Goal: Task Accomplishment & Management: Manage account settings

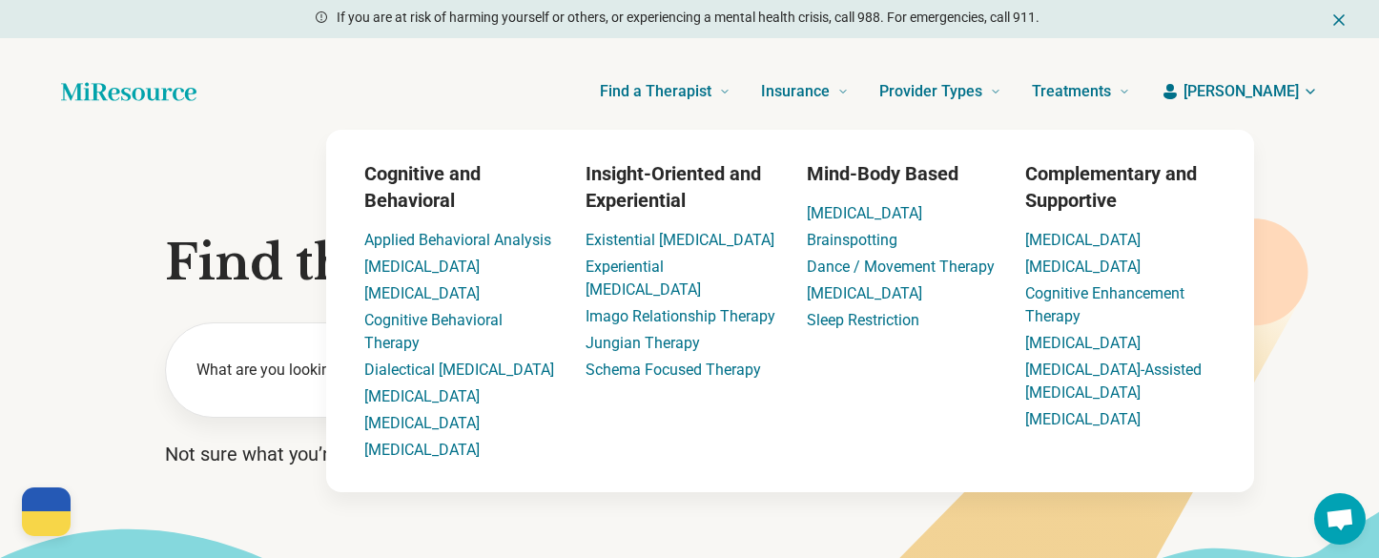
click at [1261, 92] on button "[PERSON_NAME]" at bounding box center [1239, 91] width 157 height 23
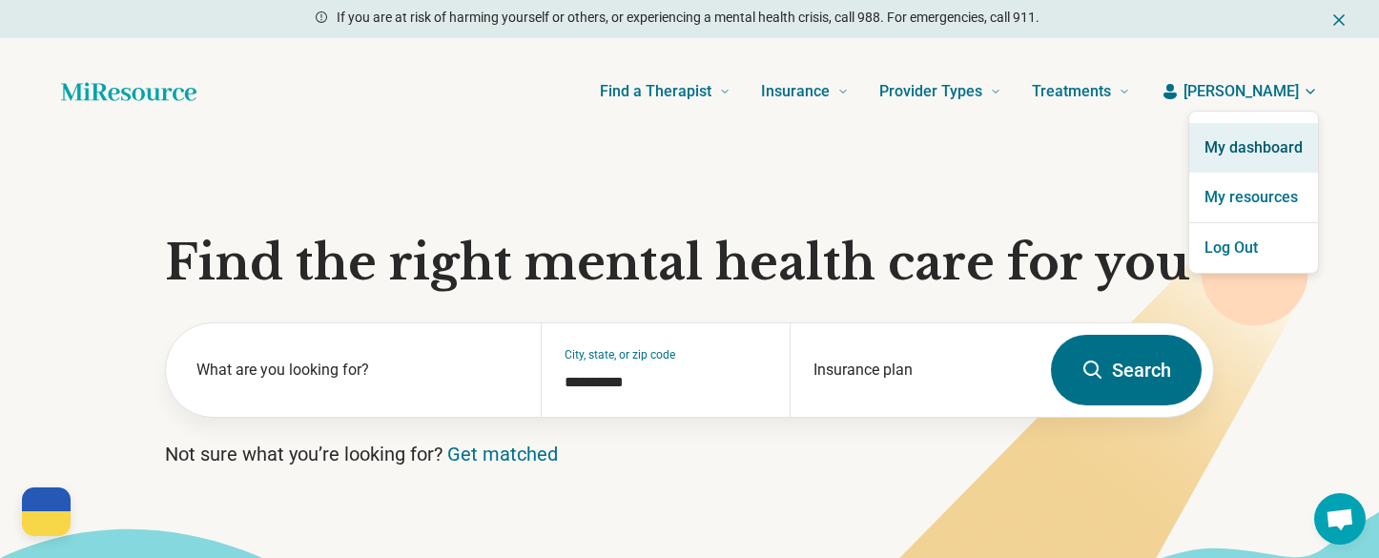
click at [1243, 127] on link "My dashboard" at bounding box center [1253, 148] width 129 height 50
click at [1214, 142] on link "My dashboard" at bounding box center [1253, 148] width 129 height 50
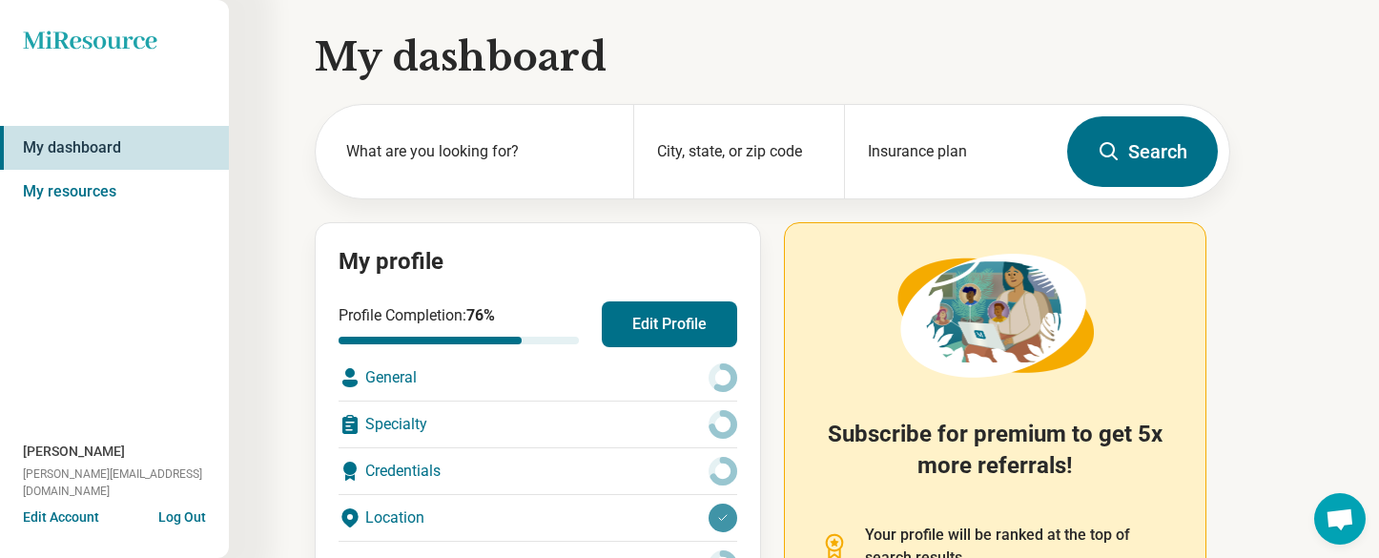
click at [700, 316] on button "Edit Profile" at bounding box center [669, 324] width 135 height 46
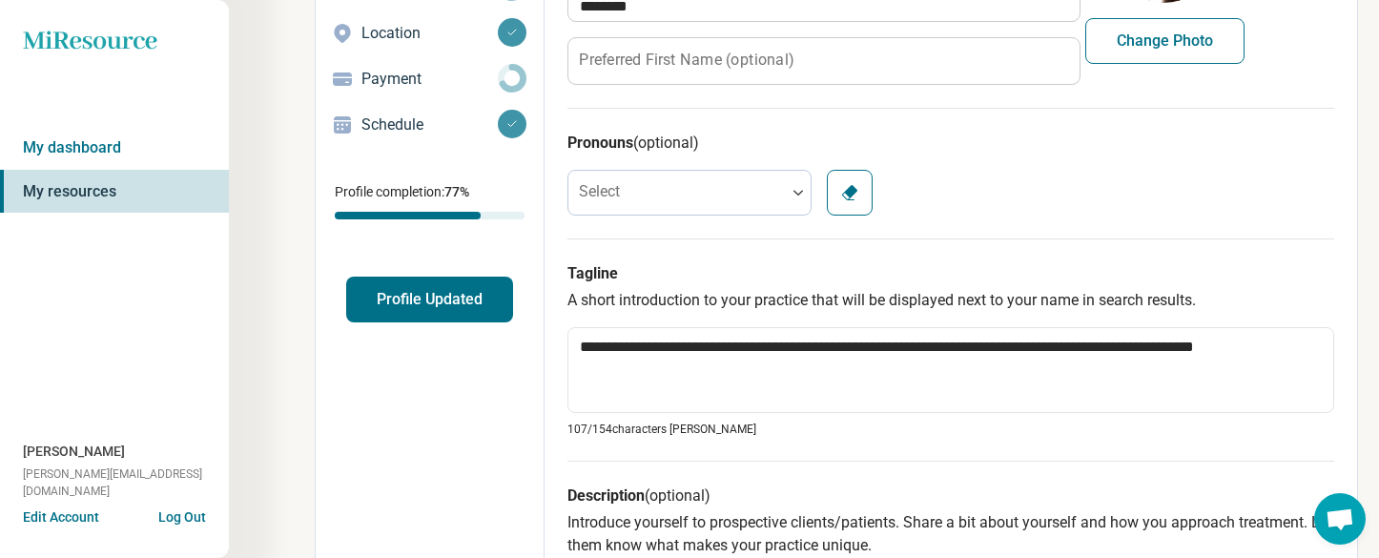
scroll to position [258, 0]
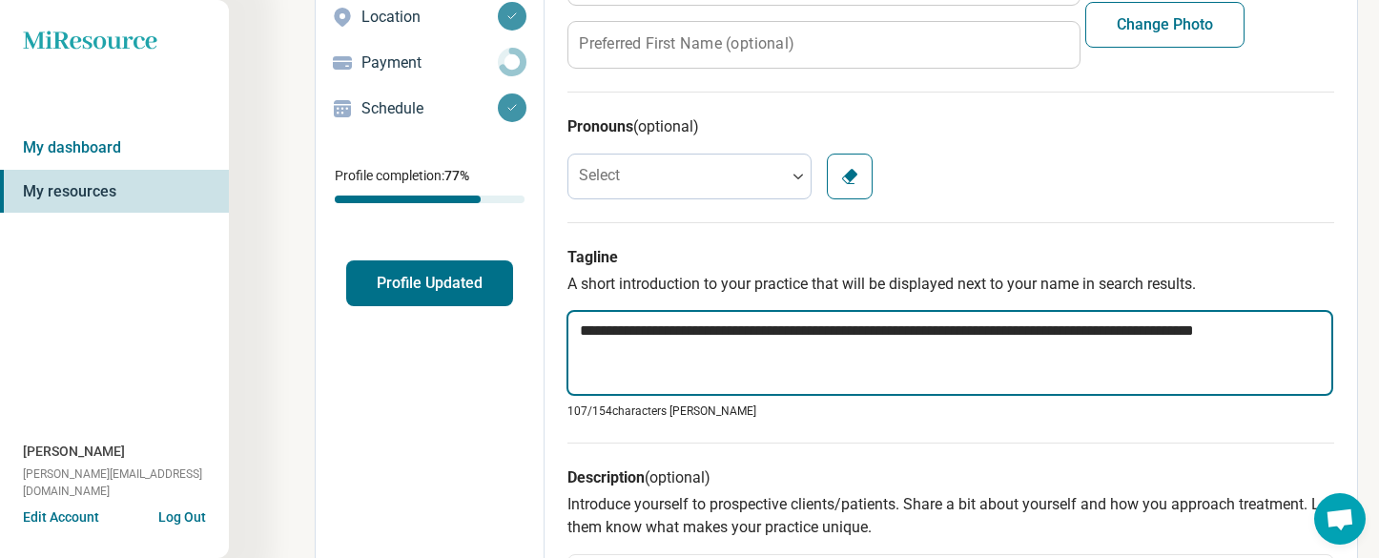
click at [770, 336] on textarea "**********" at bounding box center [950, 353] width 767 height 86
paste textarea "********"
type textarea "*"
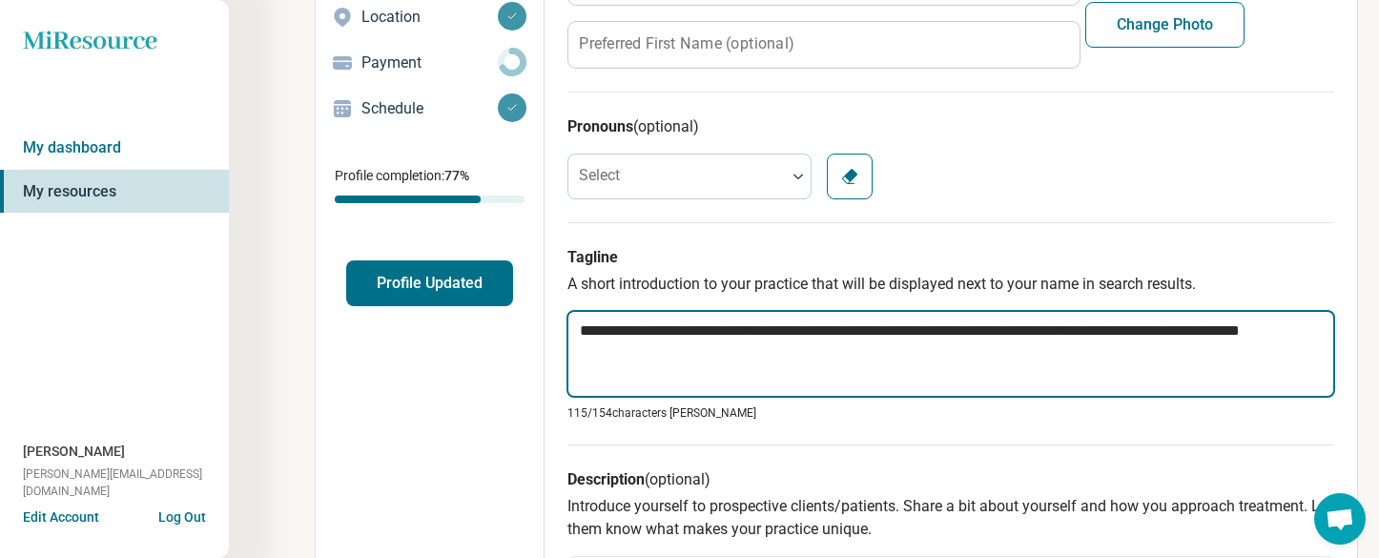
scroll to position [423, 0]
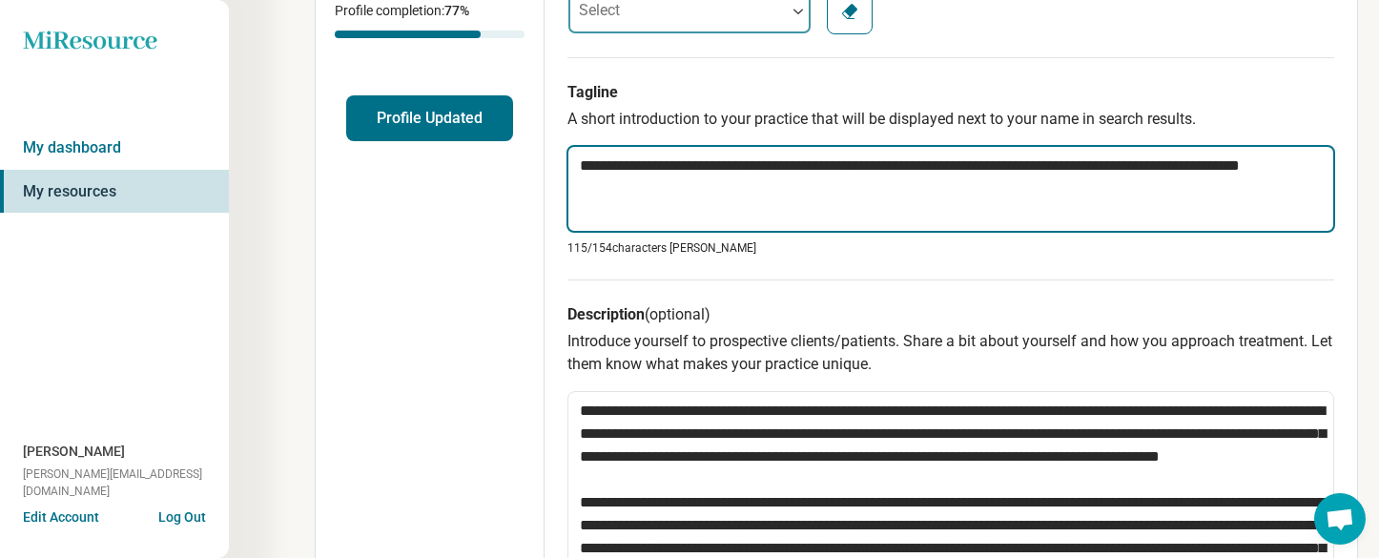
type textarea "**********"
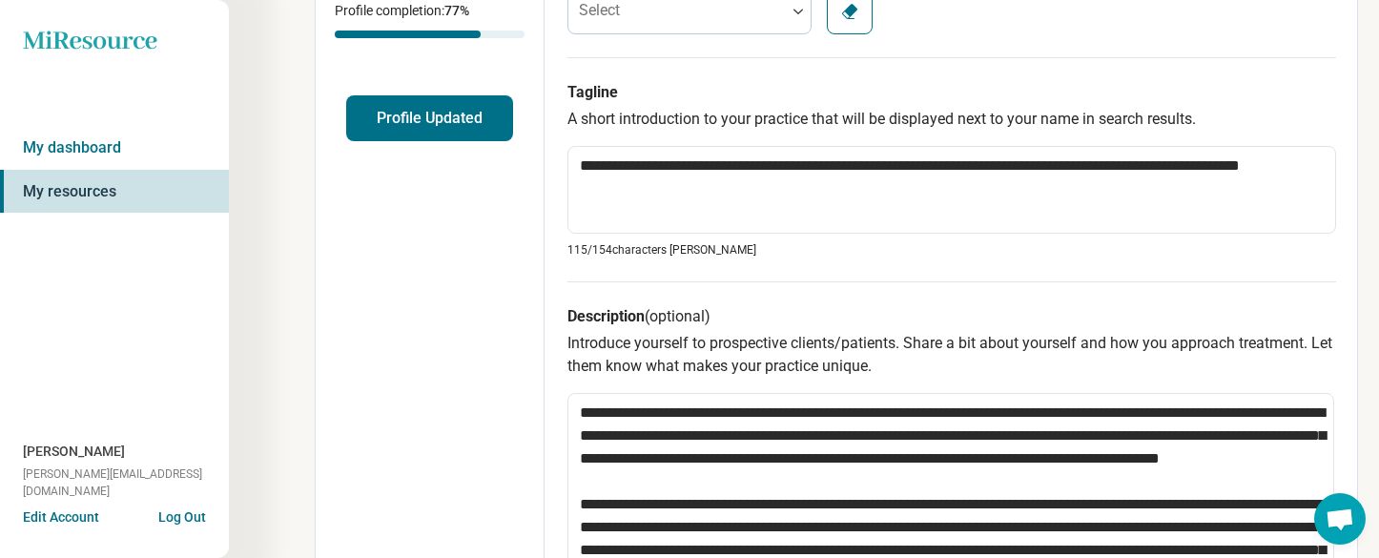
click at [900, 366] on p "Introduce yourself to prospective clients/patients. Share a bit about yourself …" at bounding box center [952, 355] width 769 height 46
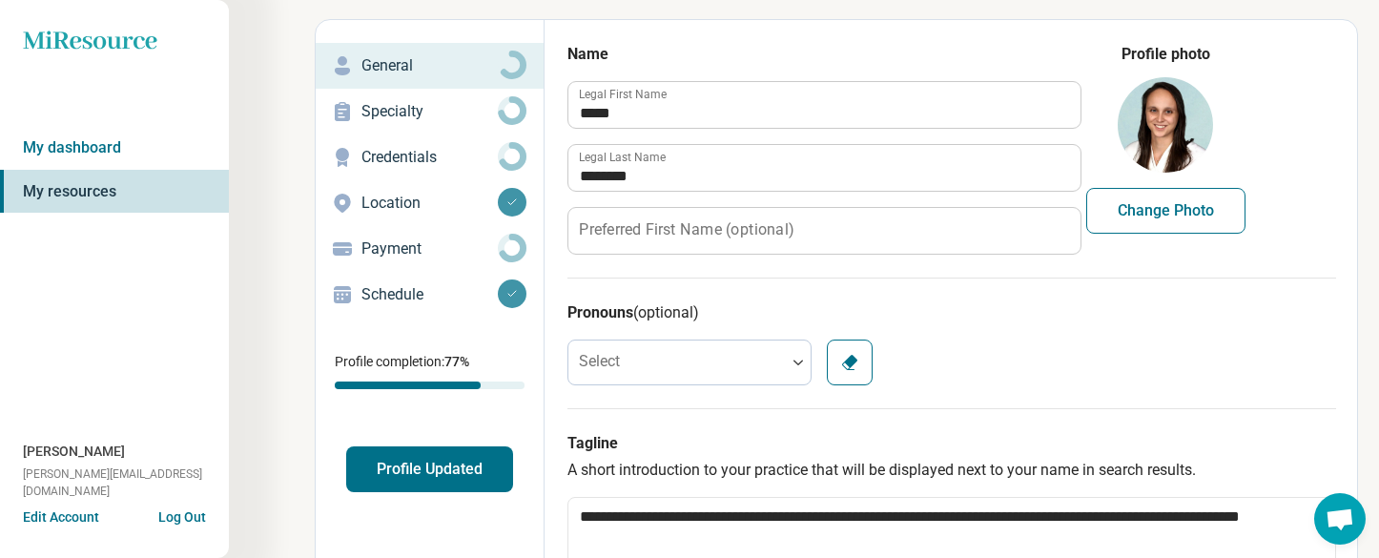
scroll to position [0, 0]
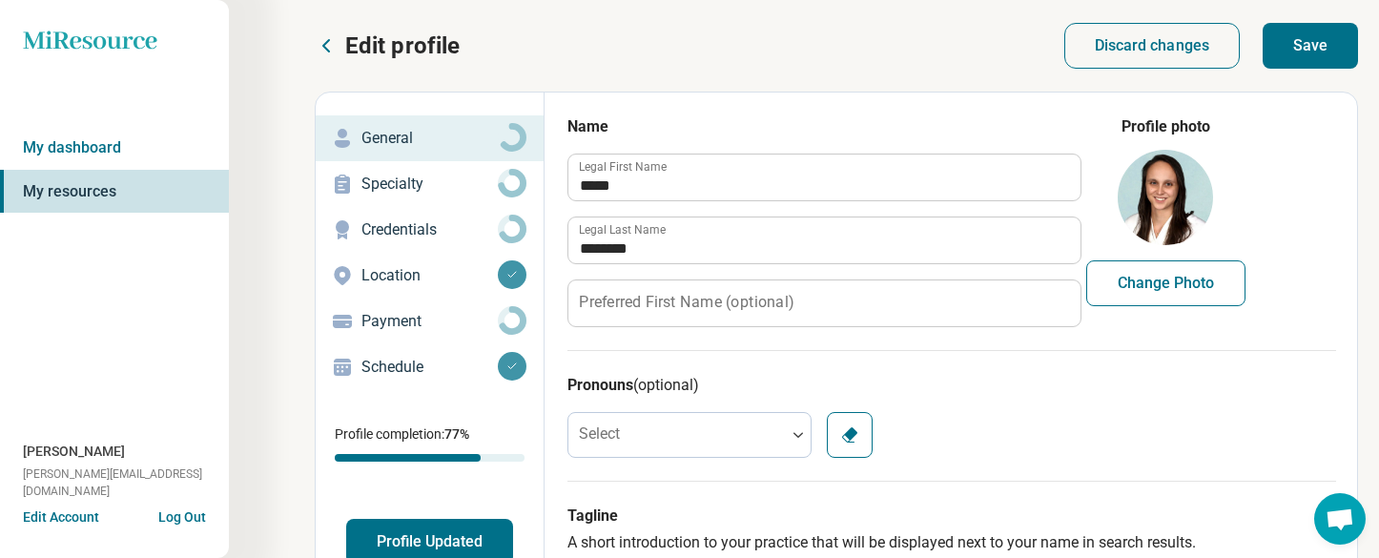
click at [1327, 53] on button "Save" at bounding box center [1310, 46] width 95 height 46
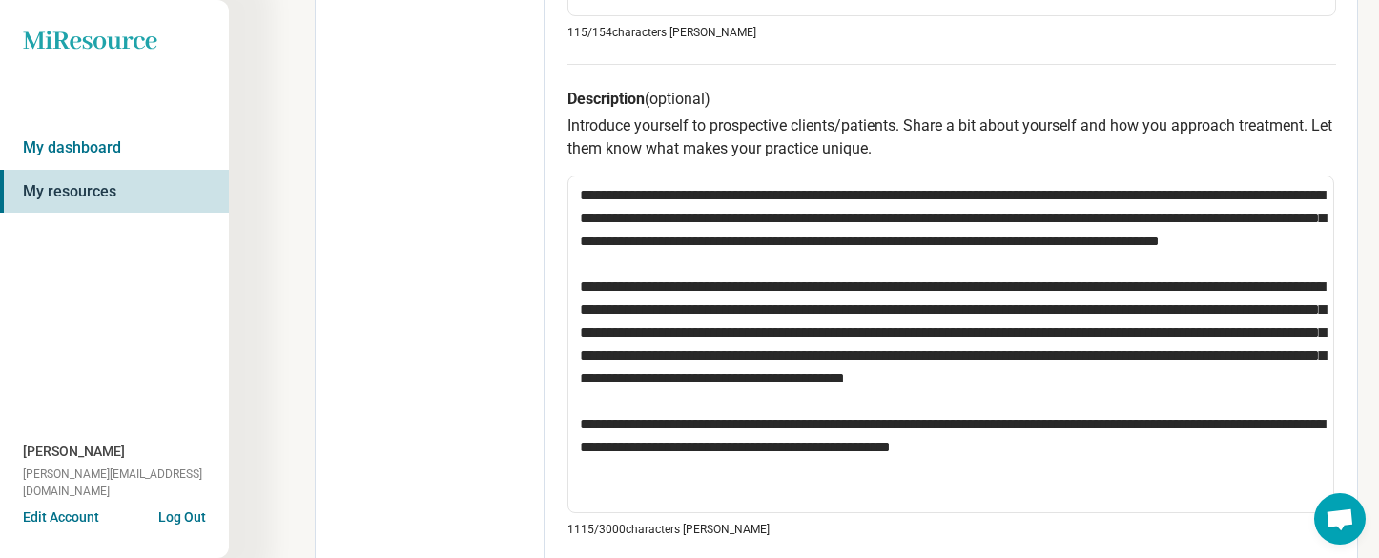
scroll to position [643, 0]
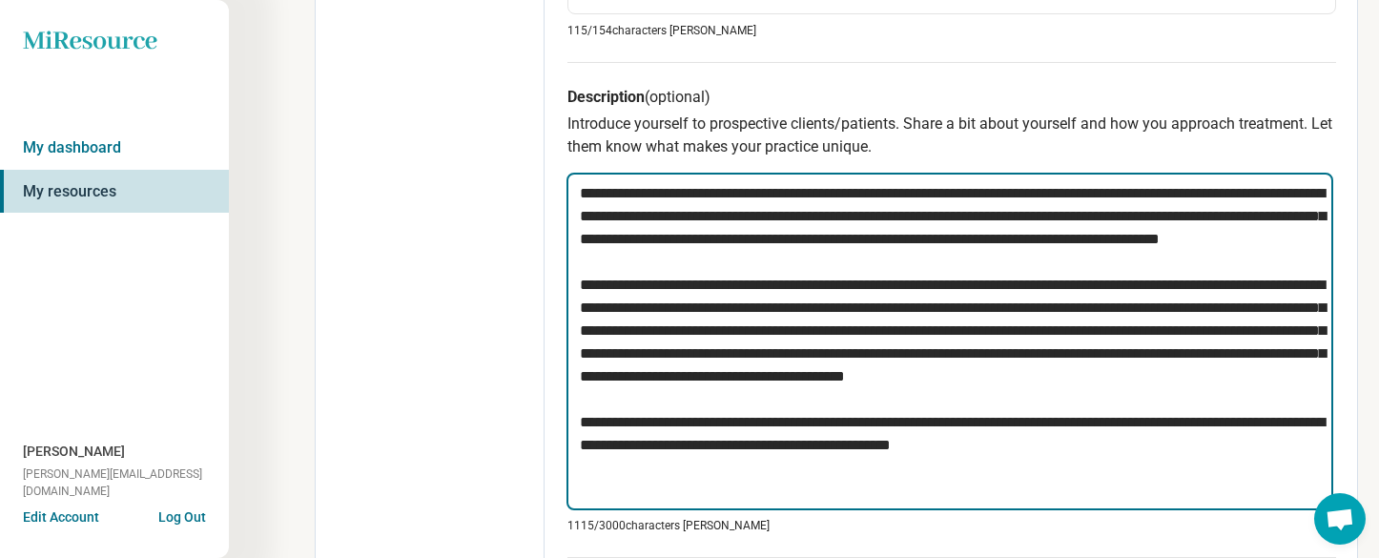
drag, startPoint x: 1136, startPoint y: 488, endPoint x: 568, endPoint y: 155, distance: 658.8
click at [568, 155] on div "Description (optional) Introduce yourself to prospective clients/patients. Shar…" at bounding box center [952, 309] width 769 height 495
paste textarea "**********"
type textarea "*"
type textarea "**********"
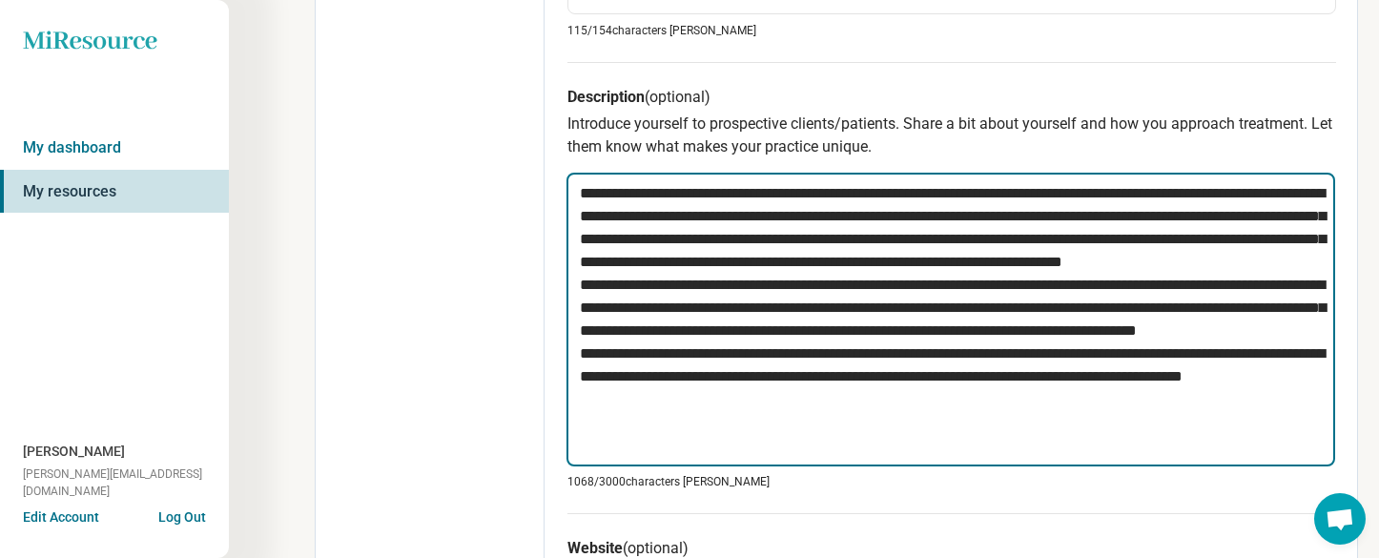
click at [818, 281] on textarea at bounding box center [951, 320] width 769 height 294
type textarea "*"
type textarea "**********"
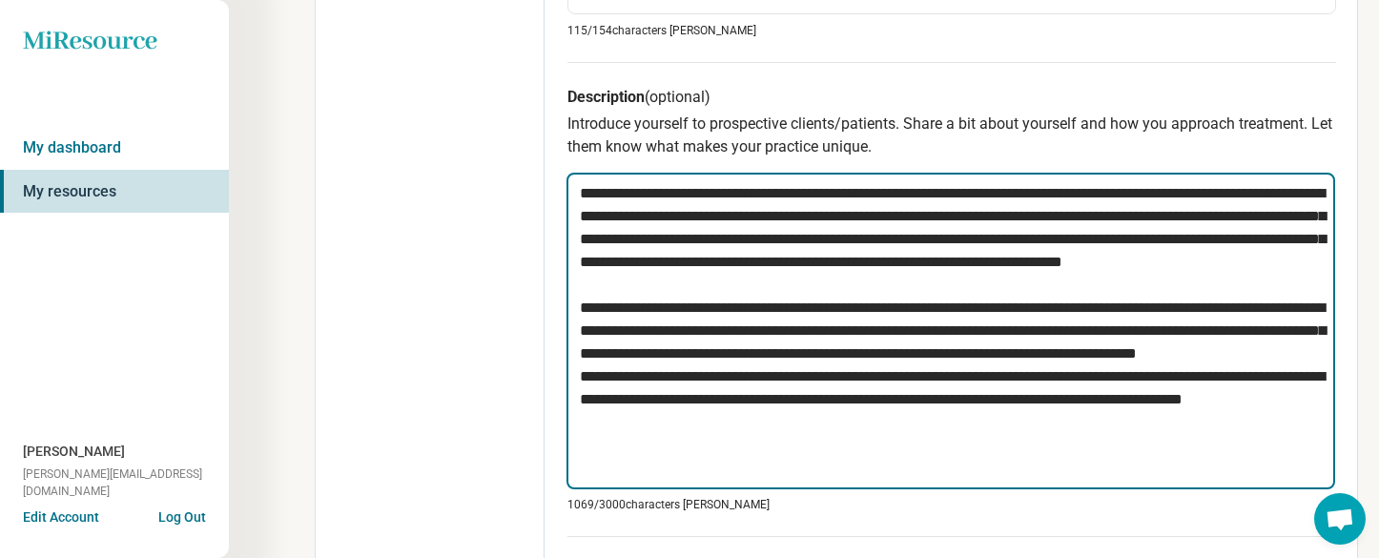
click at [865, 419] on textarea at bounding box center [951, 331] width 769 height 317
click at [863, 405] on textarea at bounding box center [951, 331] width 769 height 317
type textarea "*"
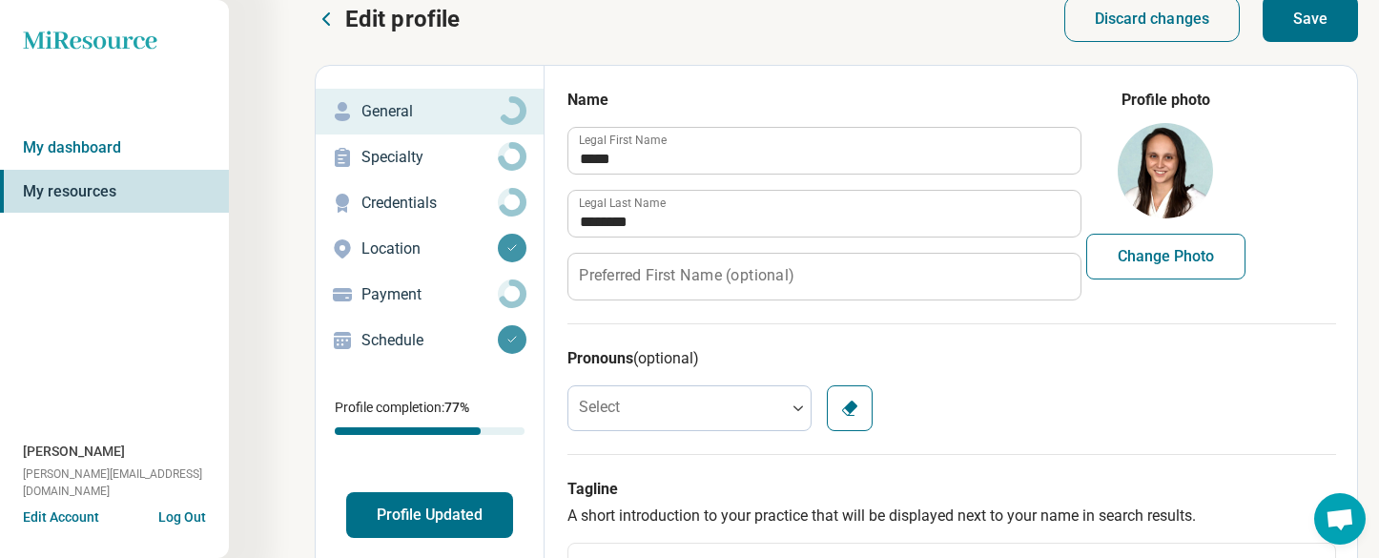
scroll to position [0, 0]
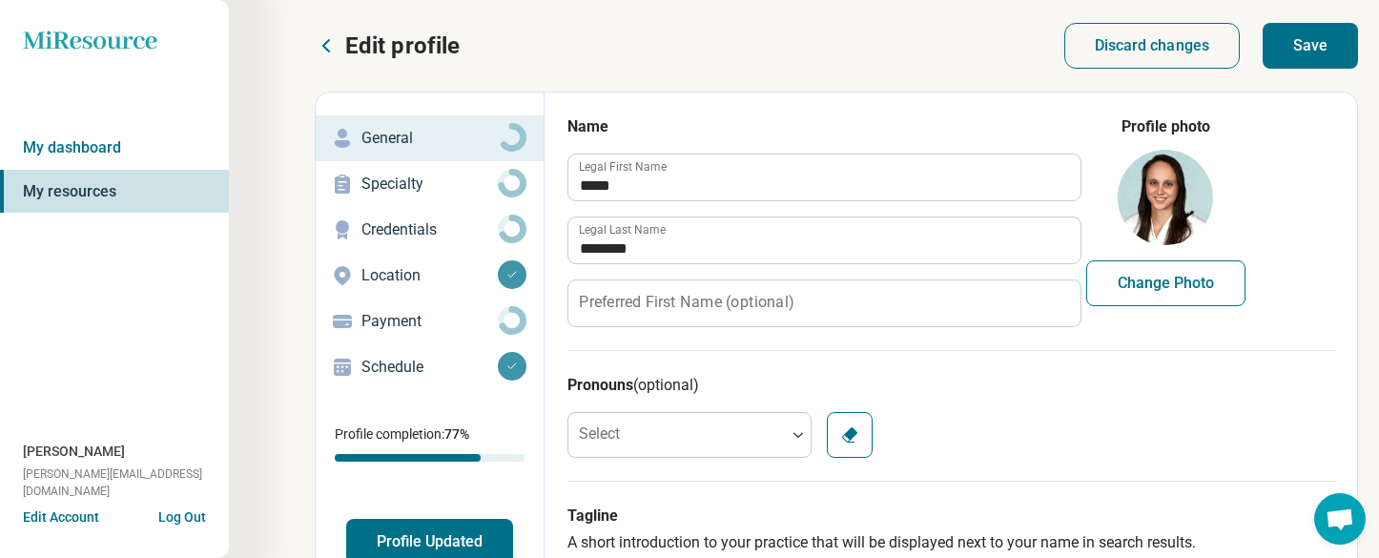
type textarea "**********"
click at [1324, 43] on button "Save" at bounding box center [1310, 46] width 95 height 46
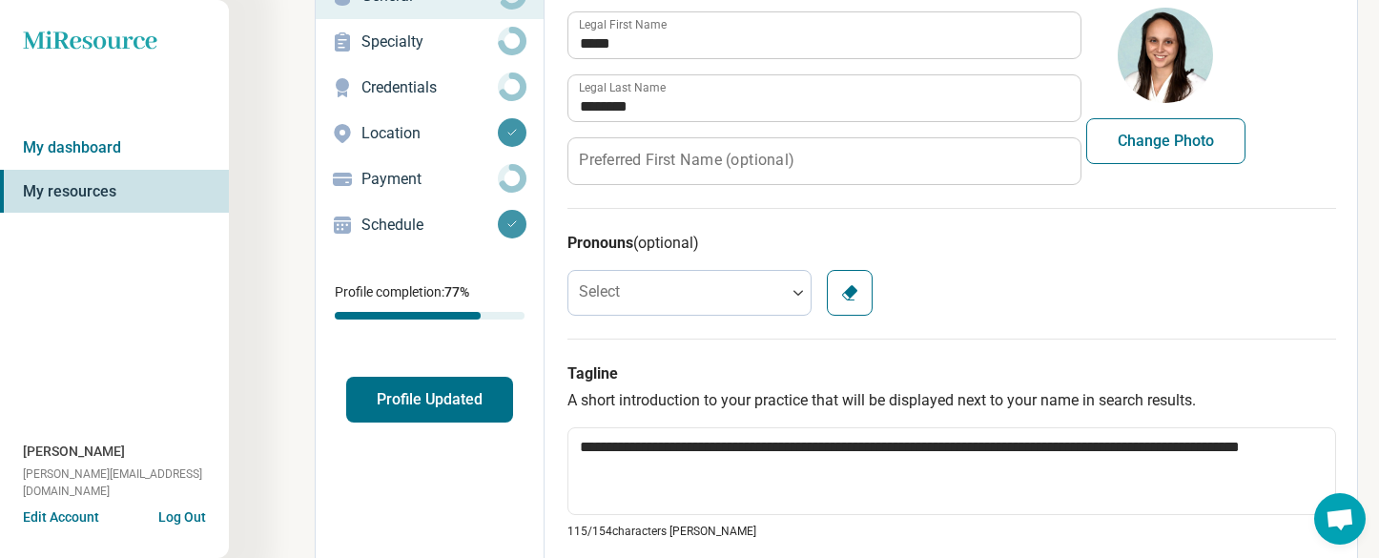
scroll to position [170, 0]
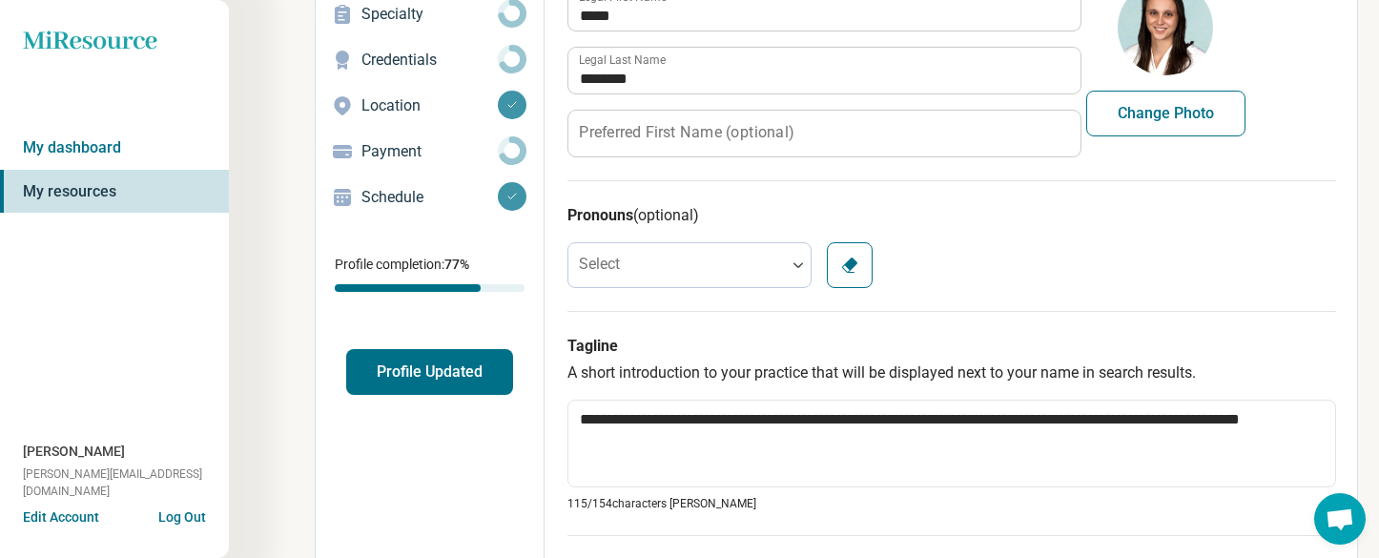
click at [452, 374] on button "Profile Updated" at bounding box center [429, 372] width 167 height 46
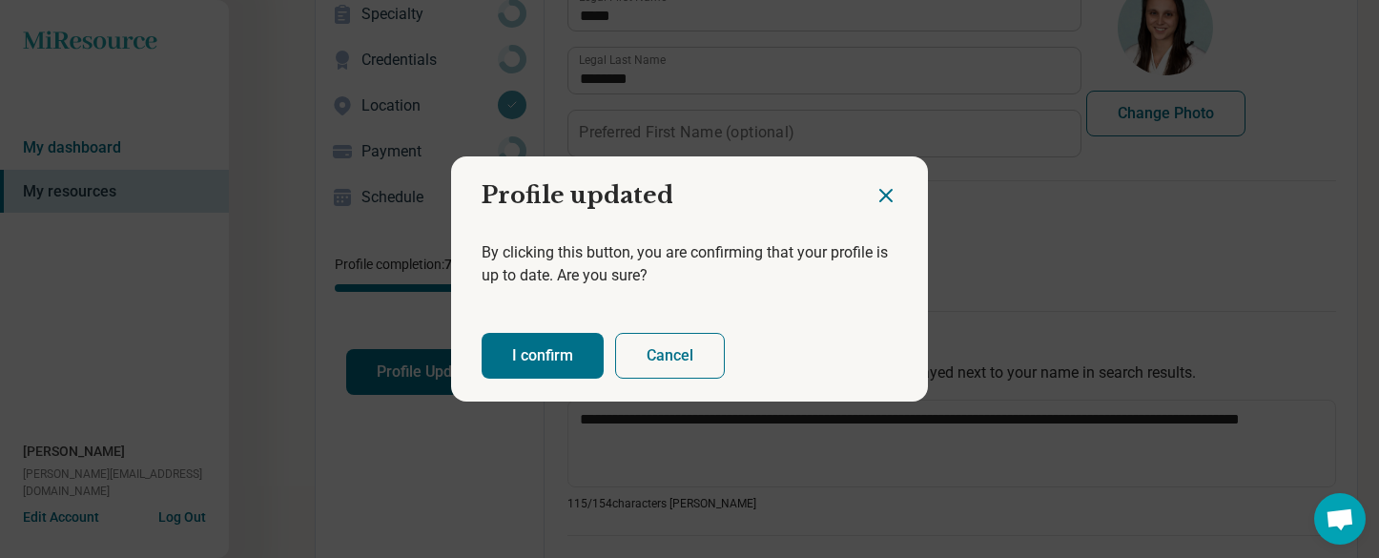
click at [523, 353] on button "I confirm" at bounding box center [543, 356] width 122 height 46
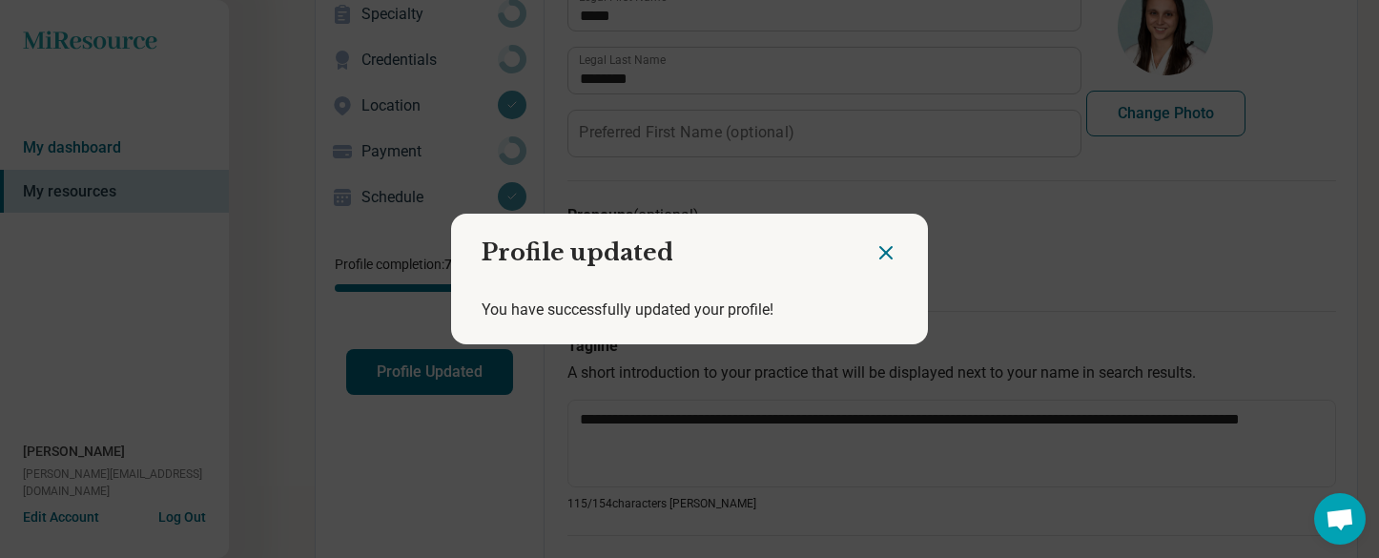
click at [890, 253] on icon "Close dialog" at bounding box center [886, 252] width 23 height 23
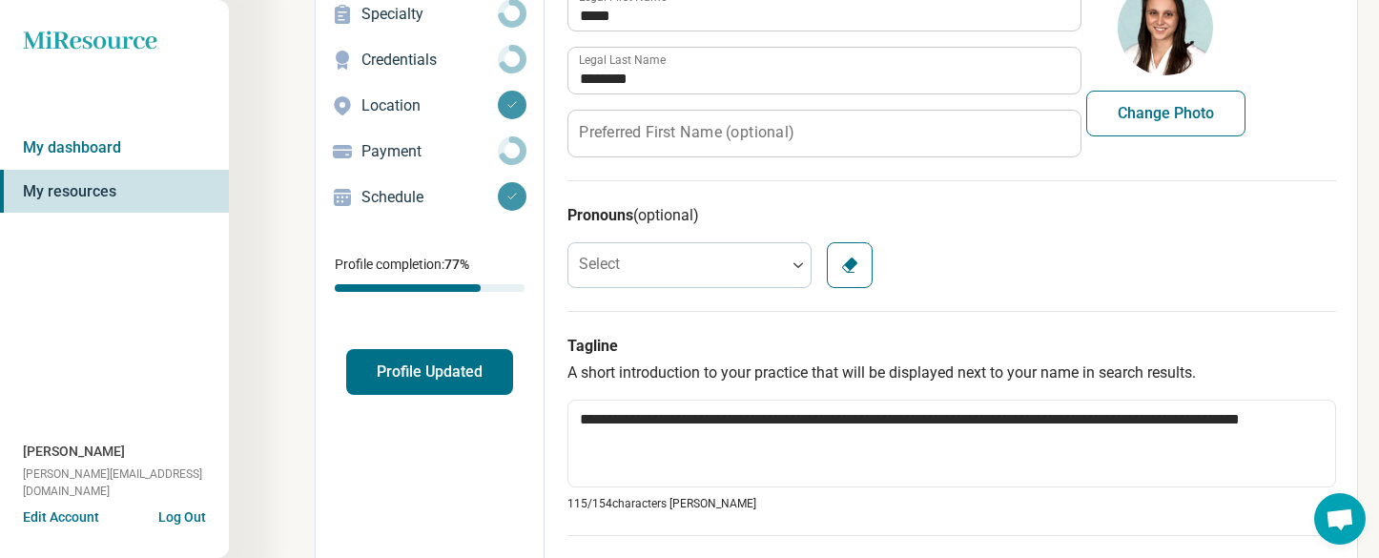
click at [421, 70] on p "Credentials" at bounding box center [429, 60] width 136 height 23
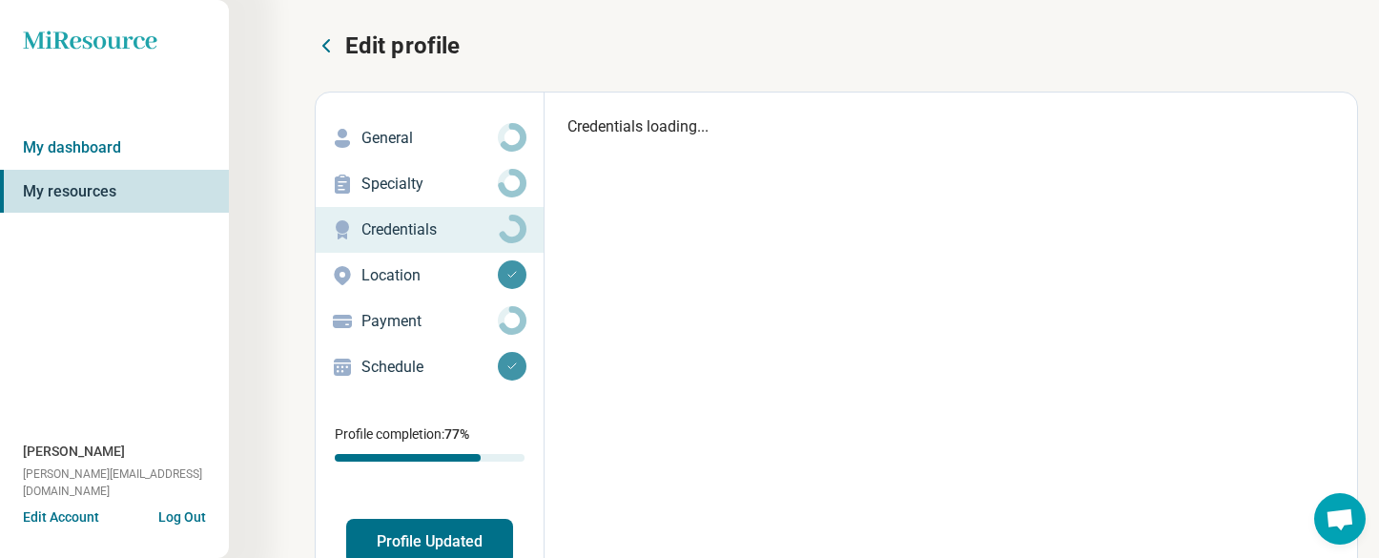
type textarea "*"
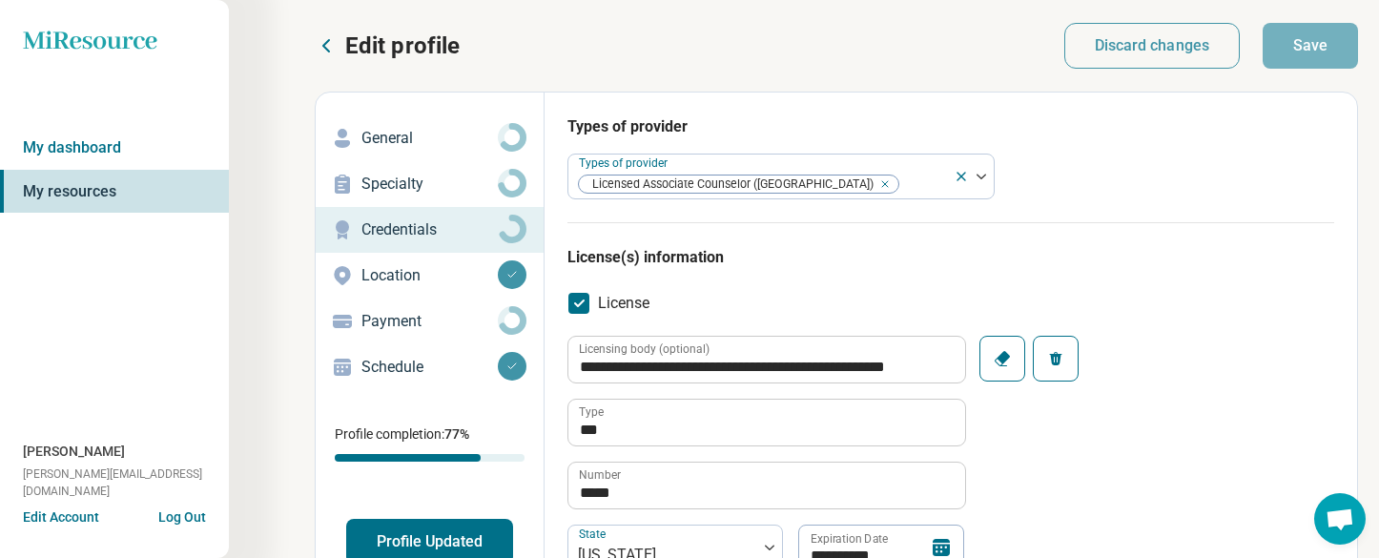
click at [429, 185] on p "Specialty" at bounding box center [429, 184] width 136 height 23
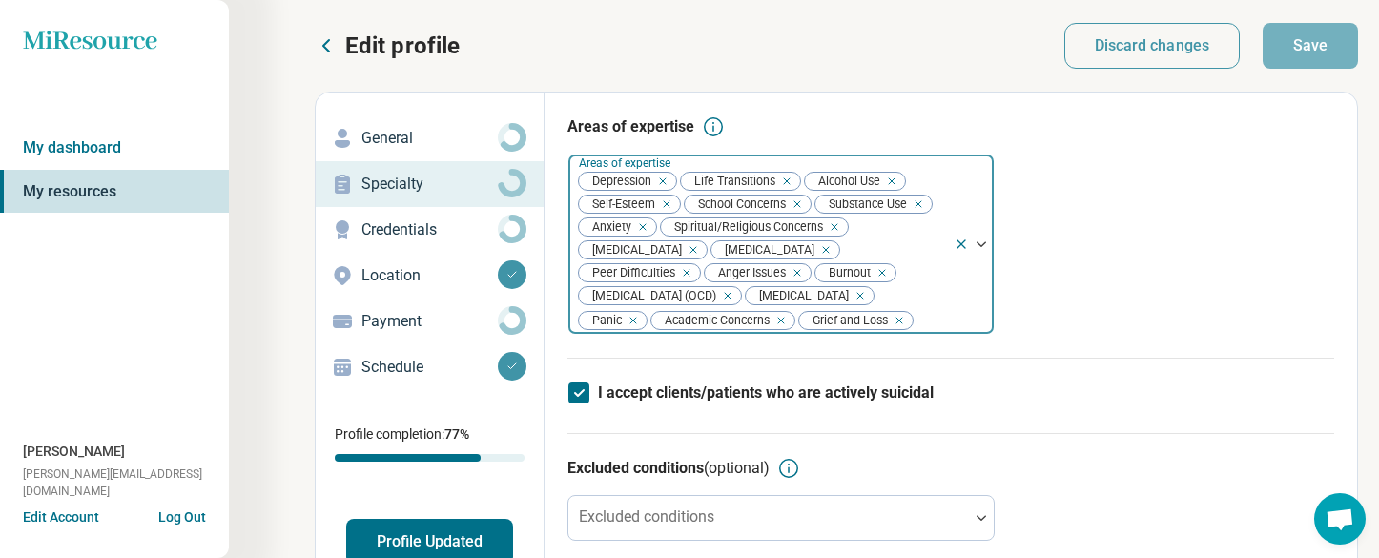
click at [689, 266] on icon "Remove [object Object]" at bounding box center [681, 272] width 13 height 13
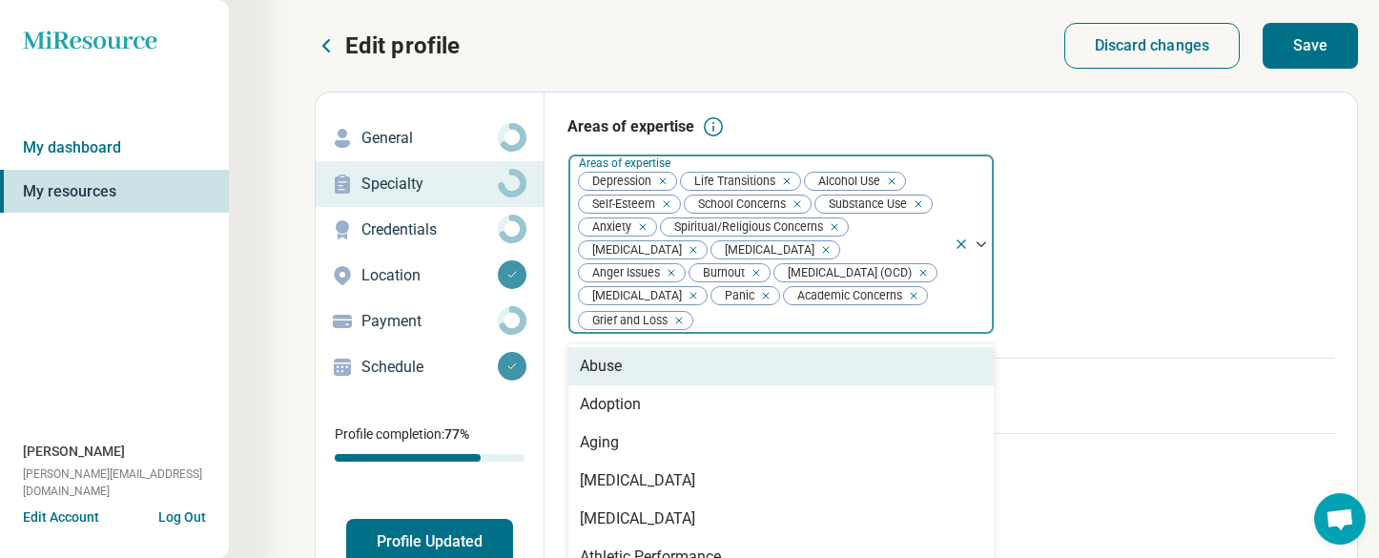
click at [831, 325] on div at bounding box center [820, 320] width 252 height 27
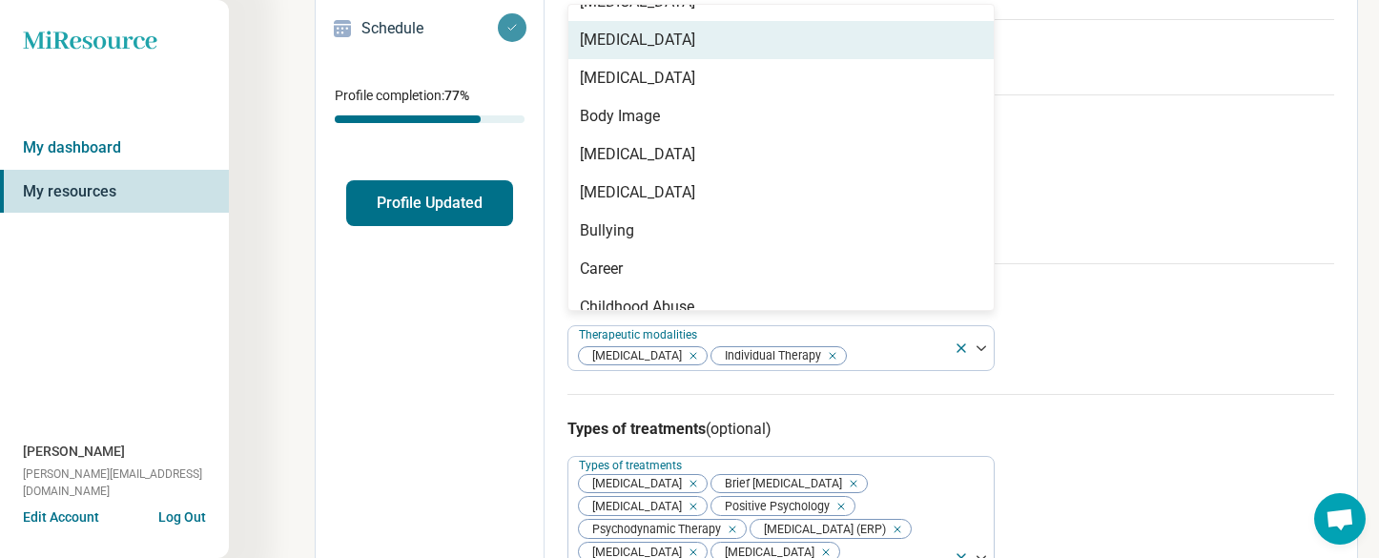
scroll to position [409, 0]
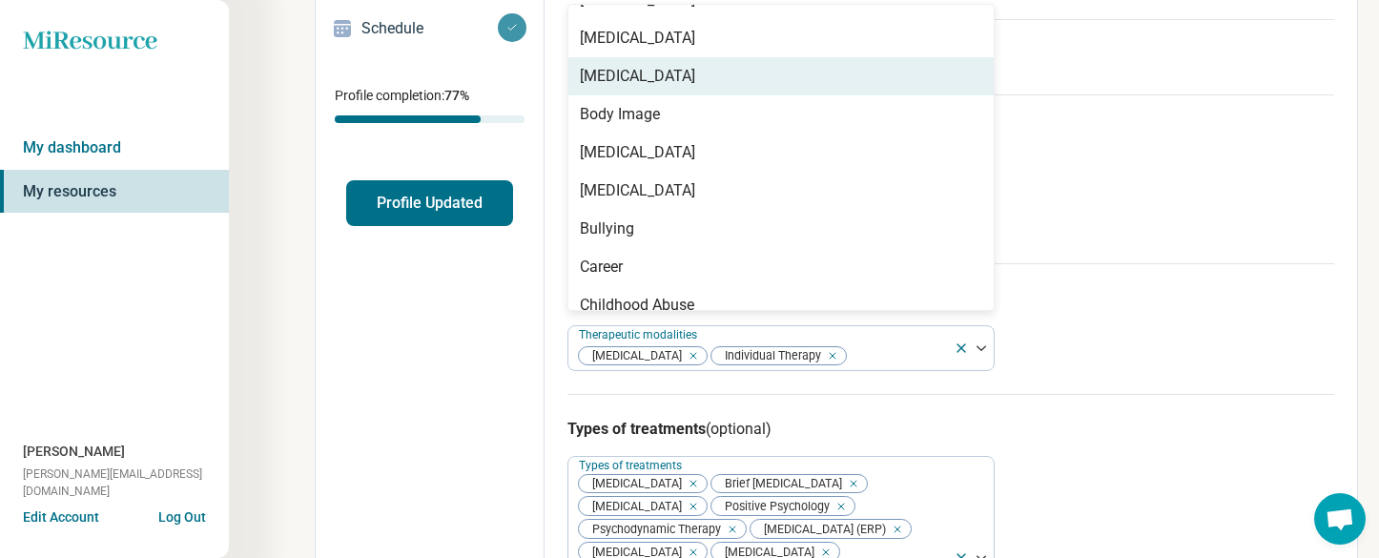
click at [810, 78] on div "[MEDICAL_DATA]" at bounding box center [780, 76] width 425 height 38
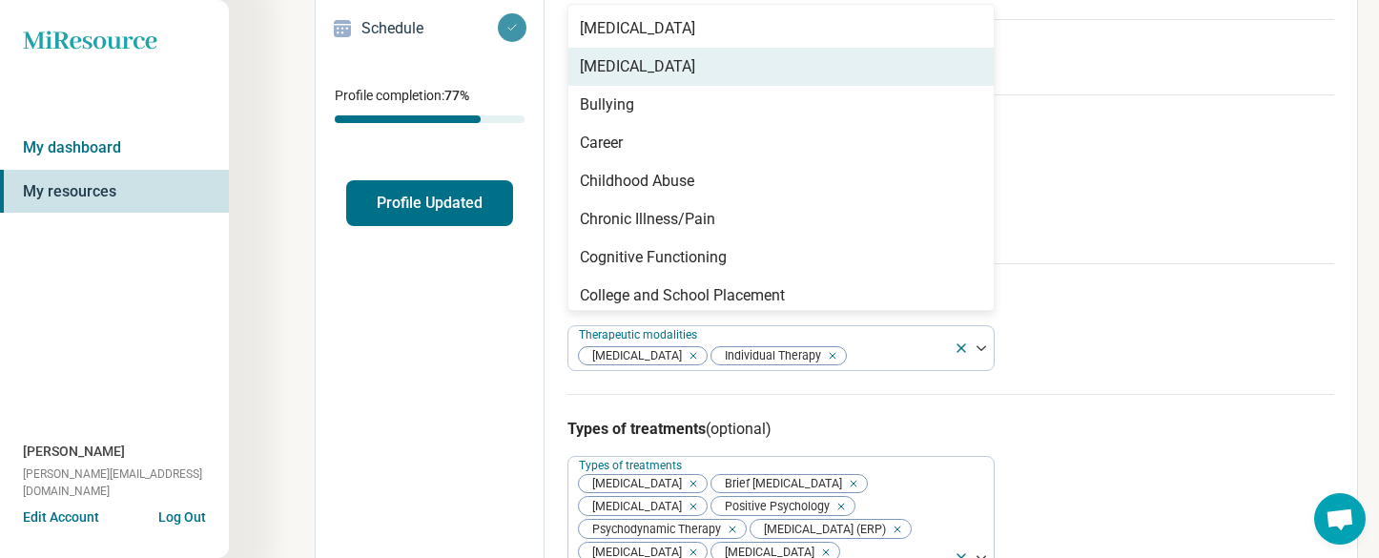
scroll to position [500, 0]
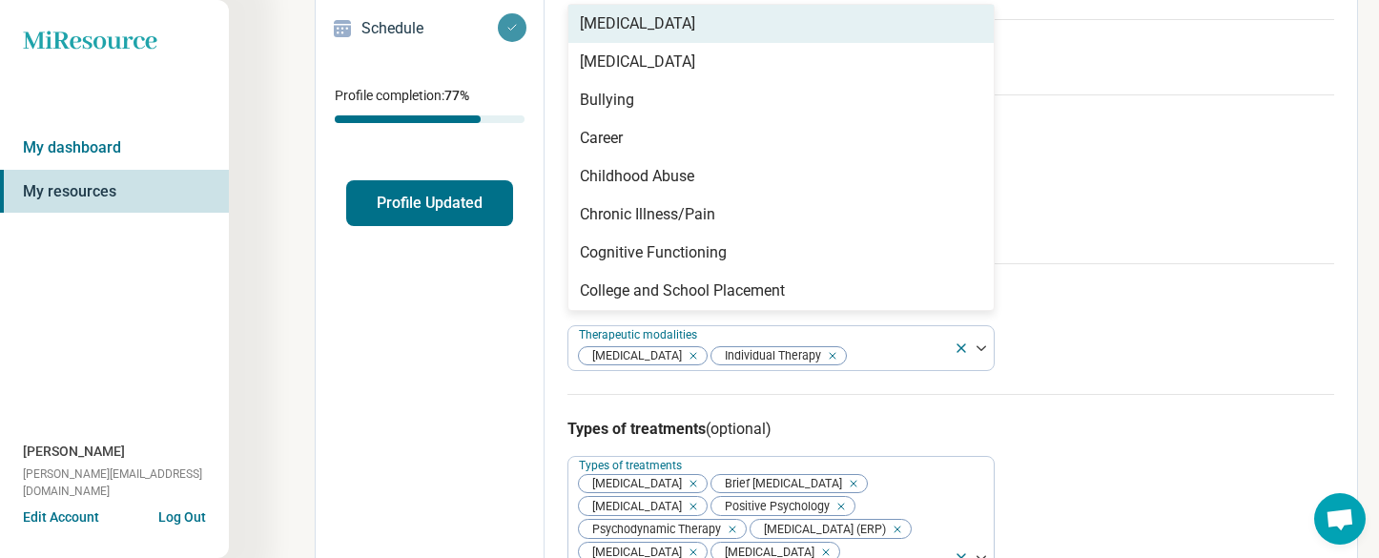
click at [859, 29] on div "[MEDICAL_DATA]" at bounding box center [780, 24] width 425 height 38
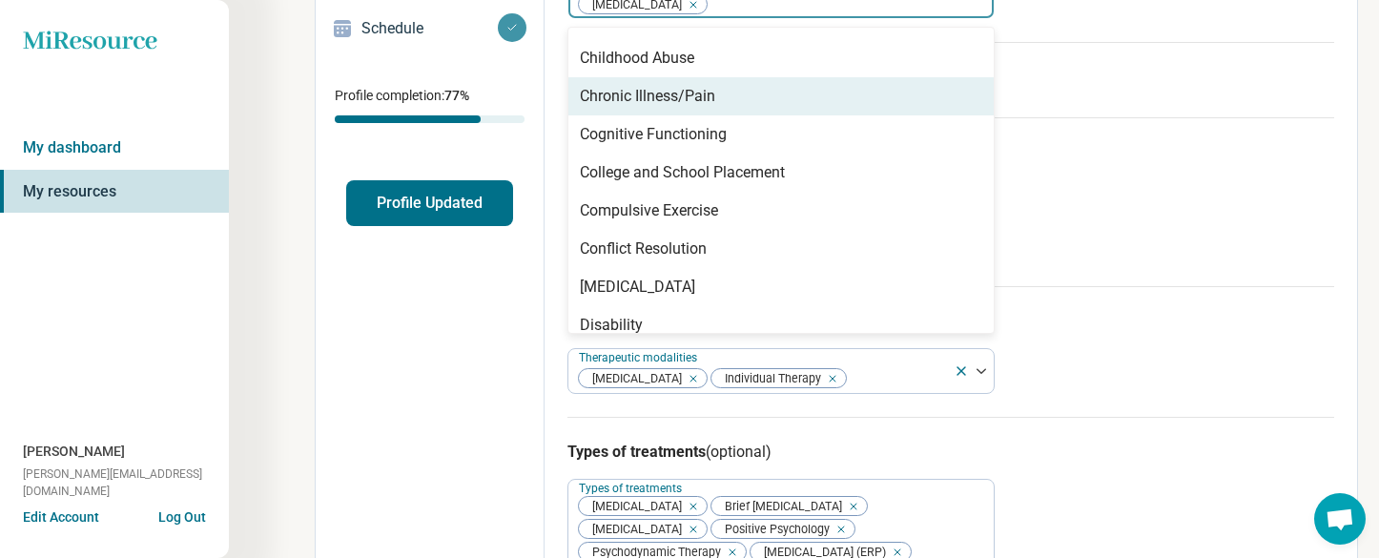
scroll to position [606, 0]
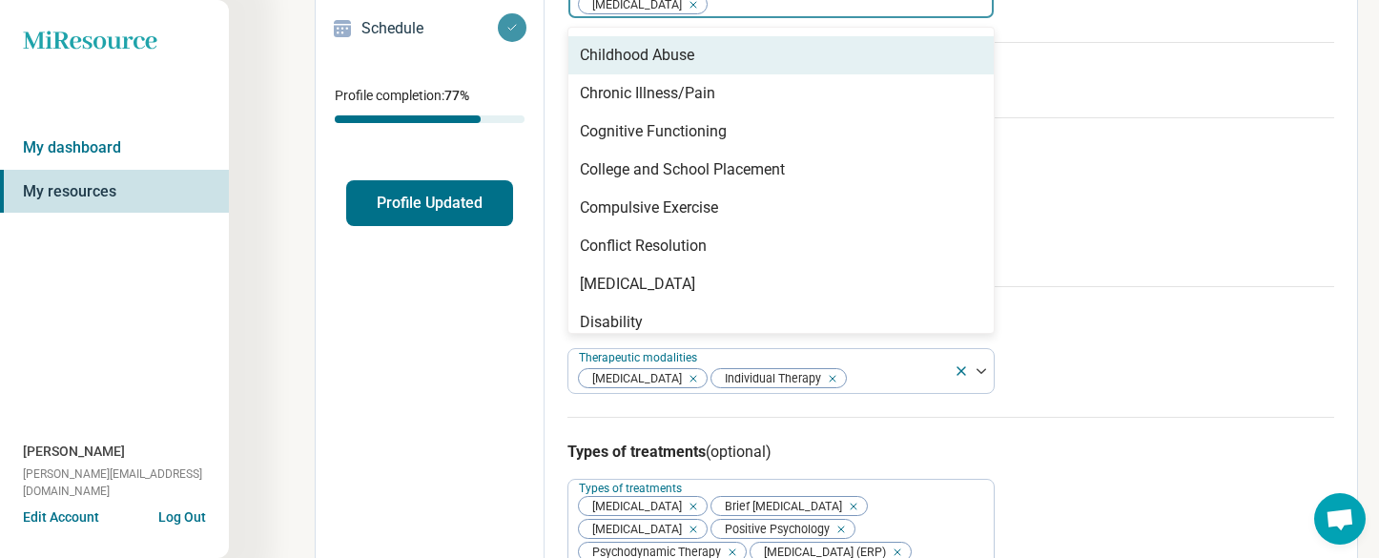
click at [821, 66] on div "Childhood Abuse" at bounding box center [780, 55] width 425 height 38
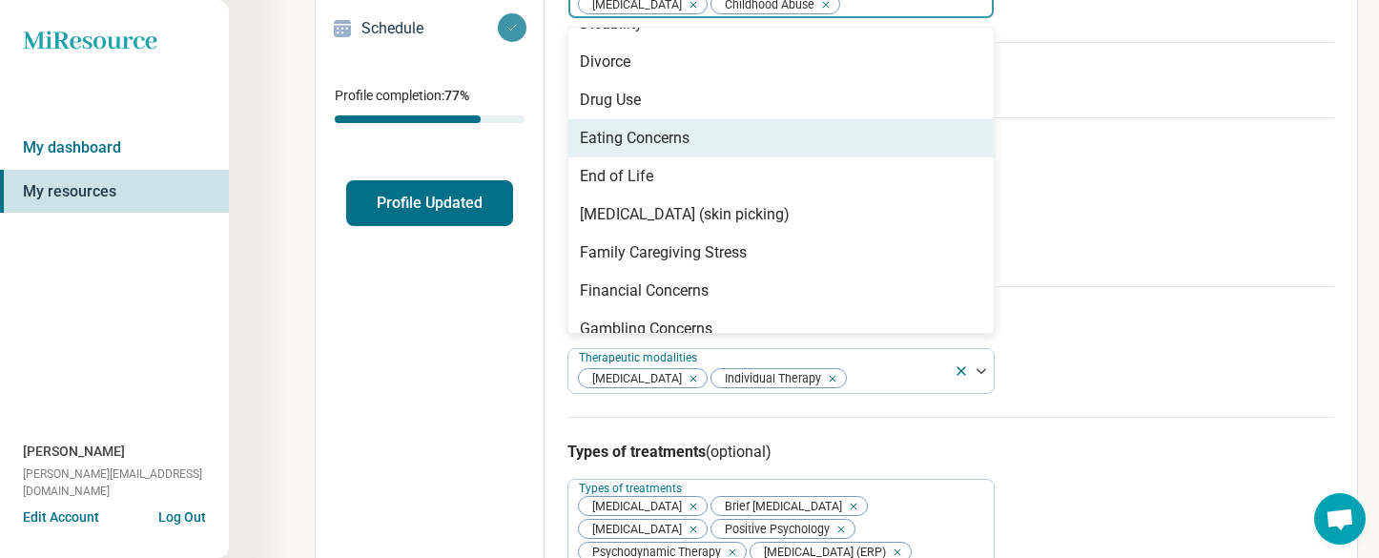
scroll to position [864, 0]
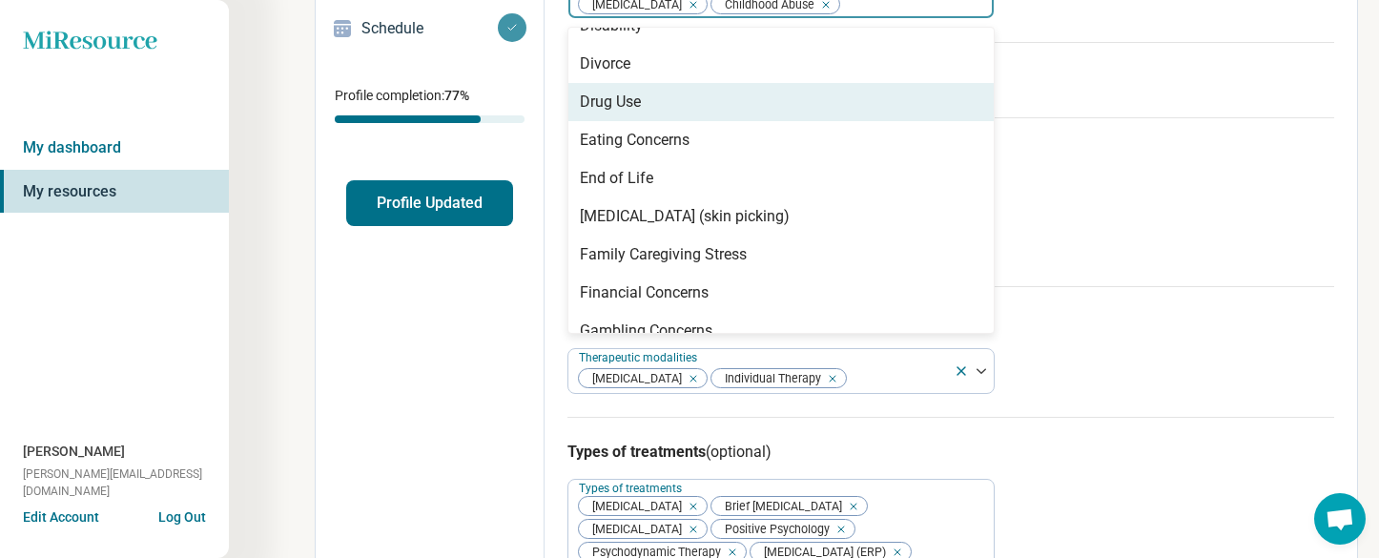
click at [778, 111] on div "Drug Use" at bounding box center [780, 102] width 425 height 38
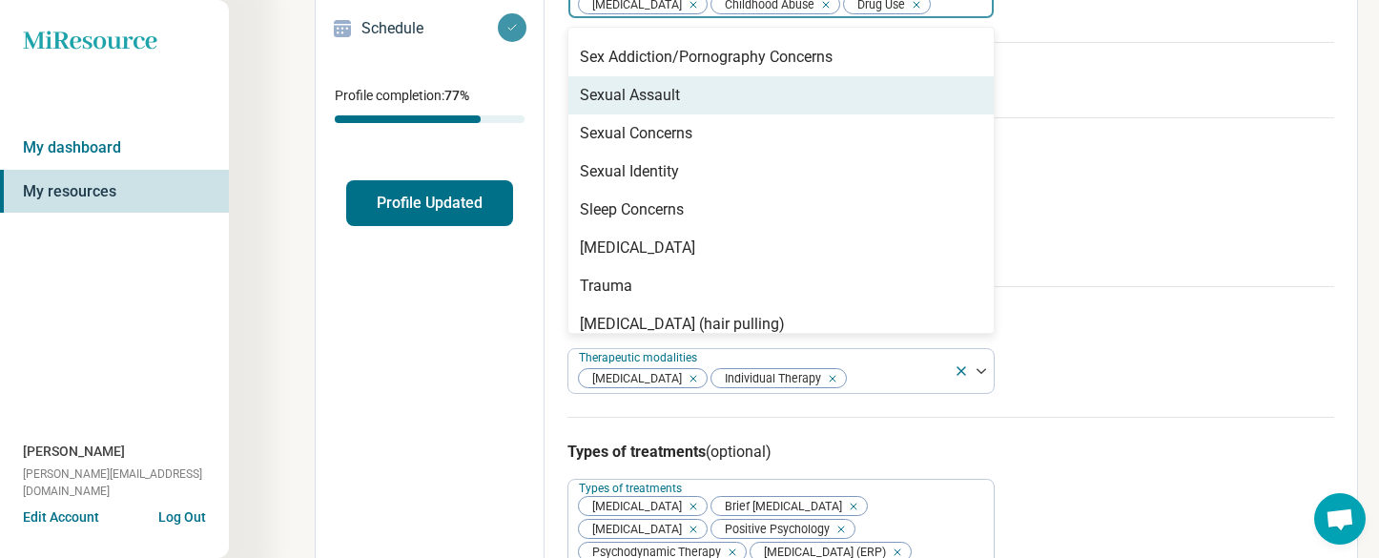
scroll to position [2651, 0]
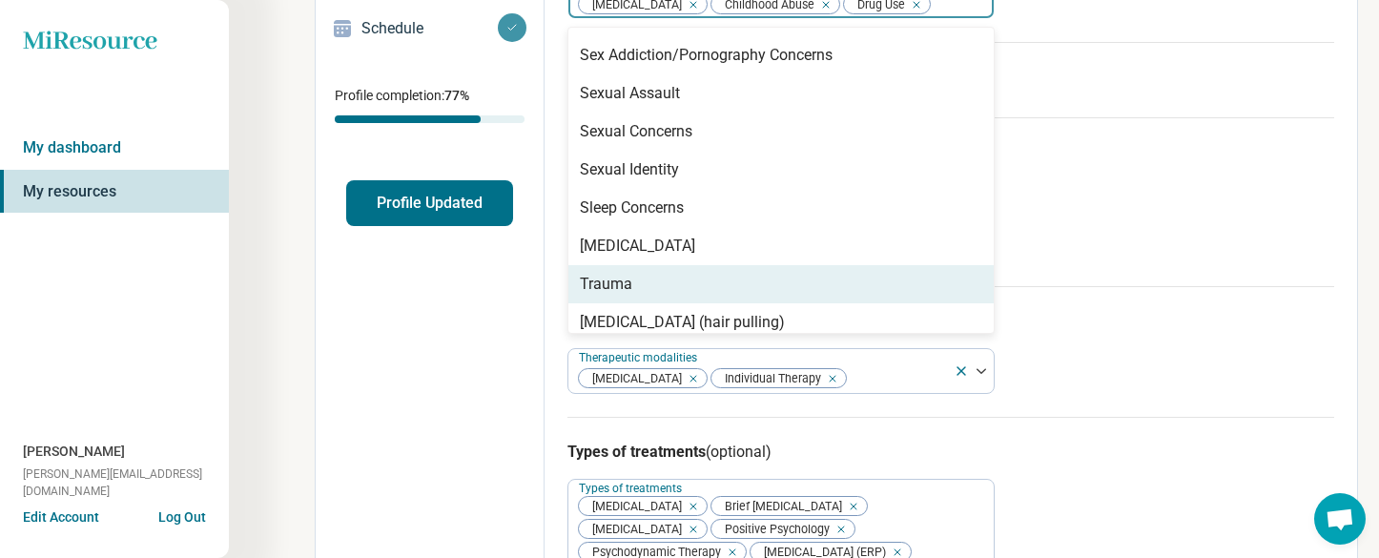
click at [743, 281] on div "Trauma" at bounding box center [780, 284] width 425 height 38
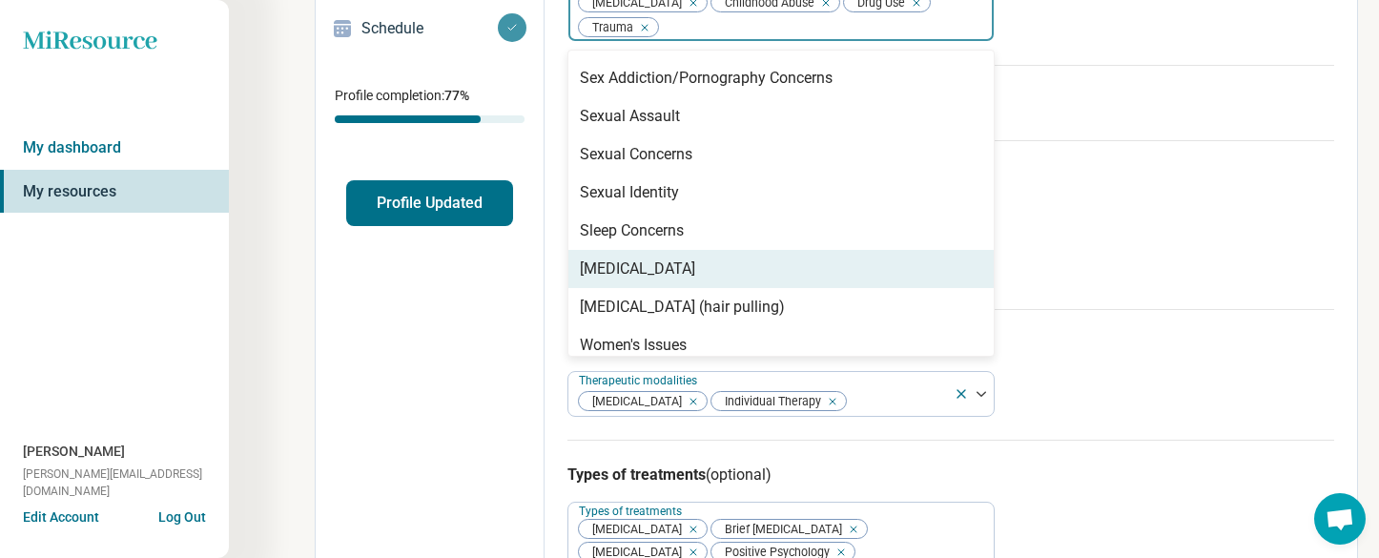
click at [739, 264] on div "[MEDICAL_DATA]" at bounding box center [780, 269] width 425 height 38
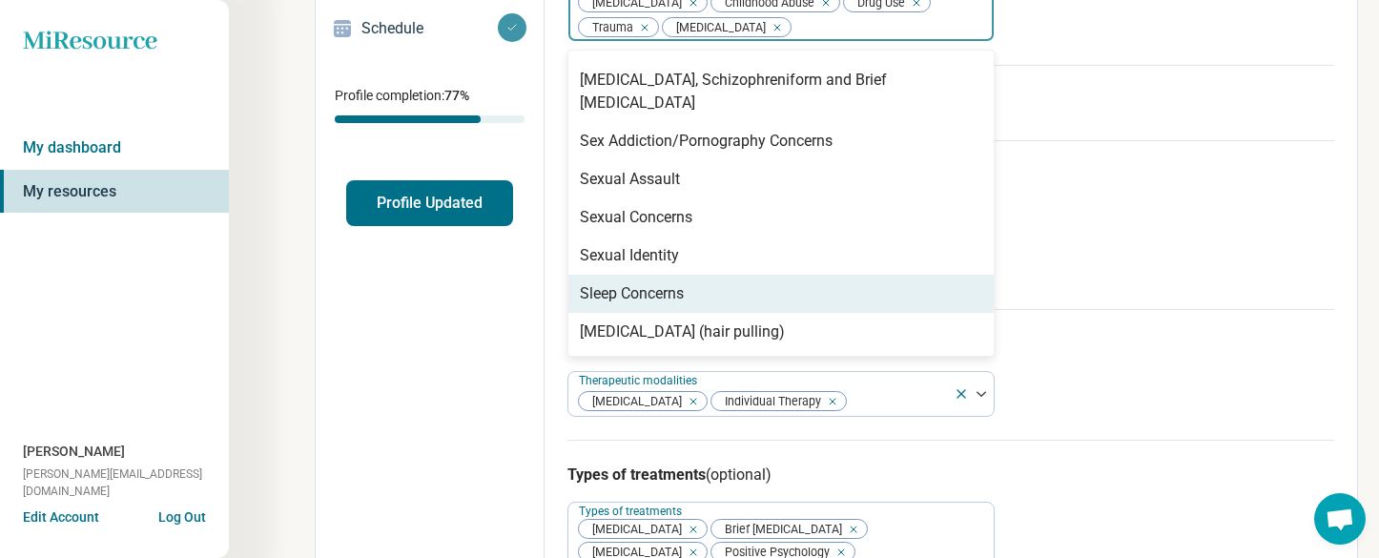
scroll to position [2584, 0]
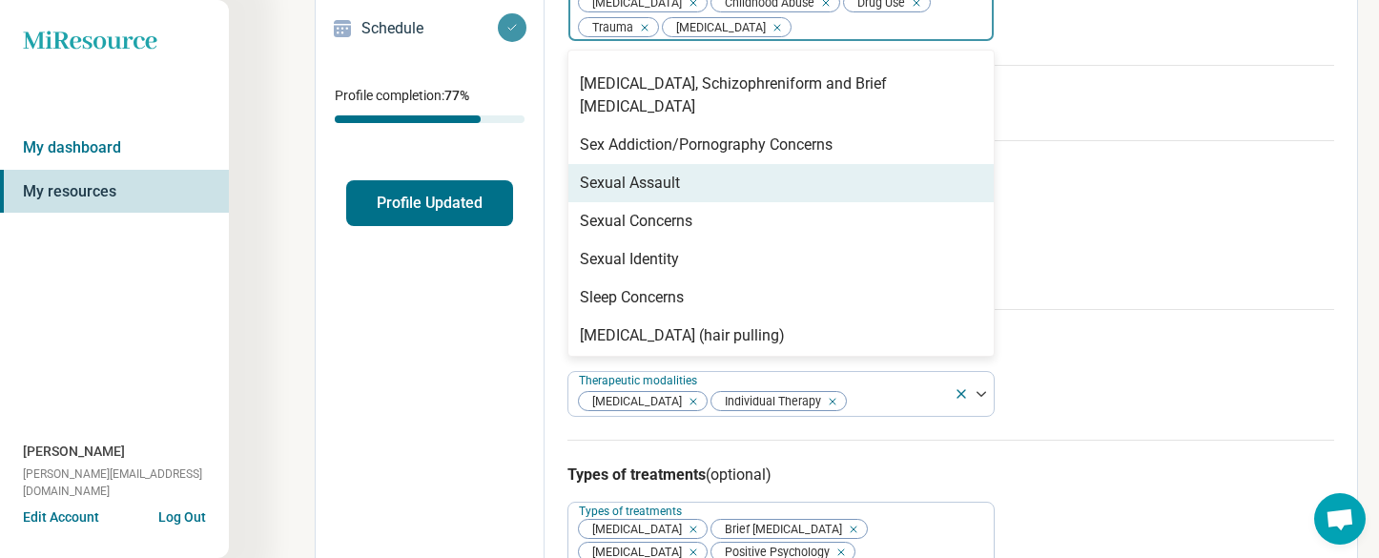
click at [744, 175] on div "Sexual Assault" at bounding box center [780, 183] width 425 height 38
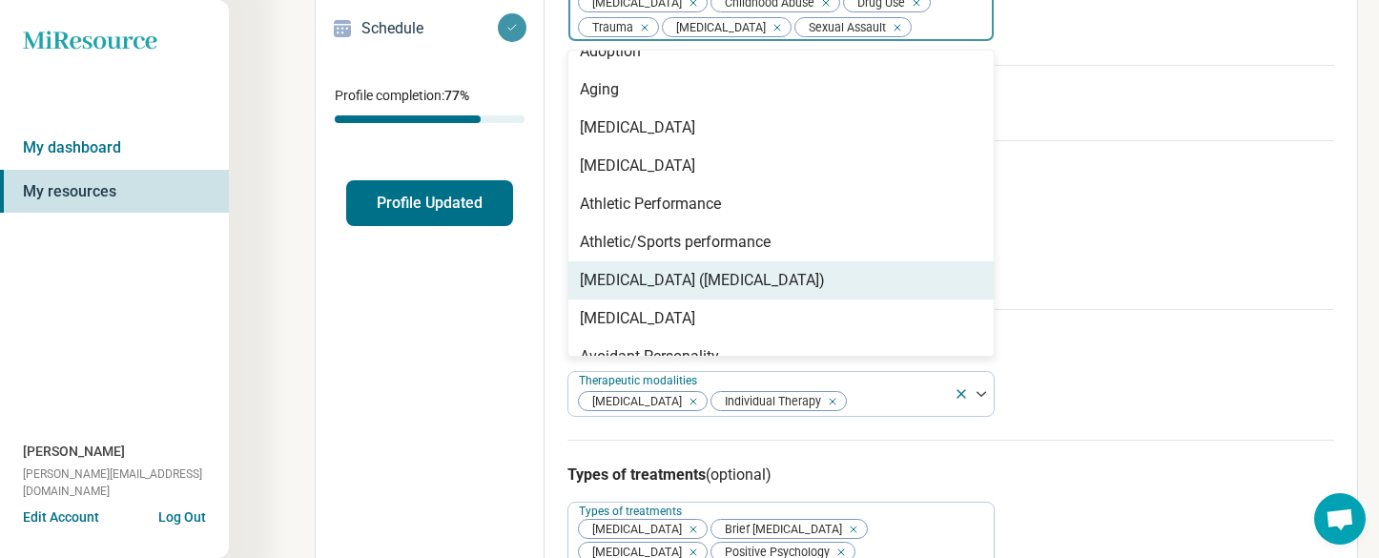
scroll to position [57, 0]
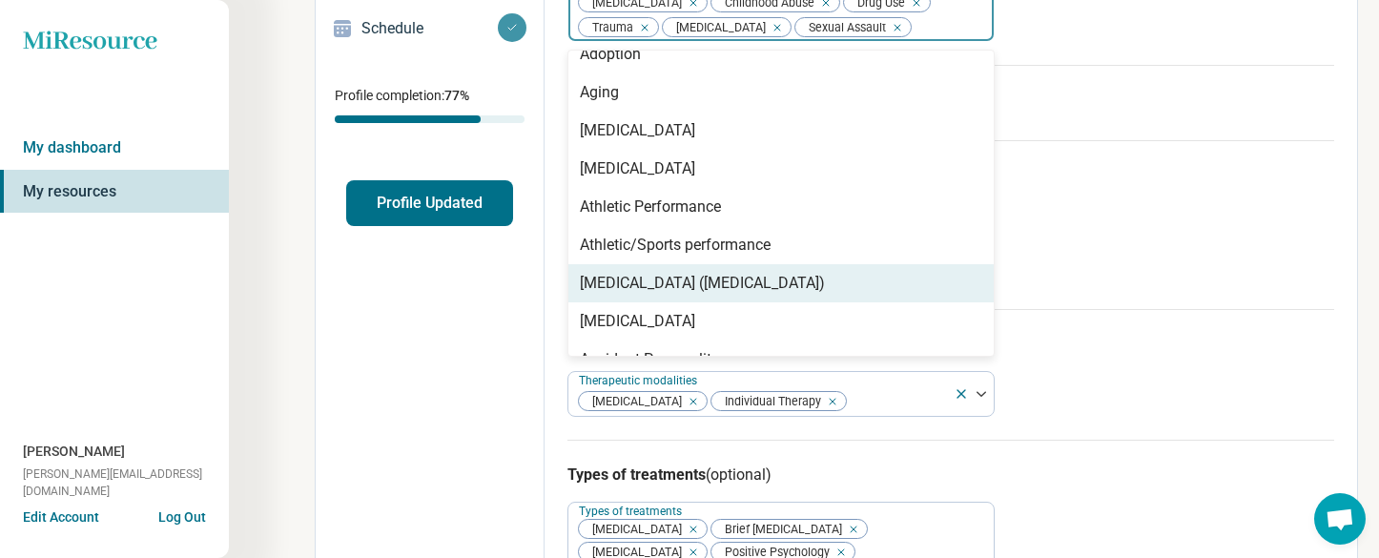
click at [825, 295] on div "[MEDICAL_DATA] ([MEDICAL_DATA])" at bounding box center [702, 283] width 245 height 23
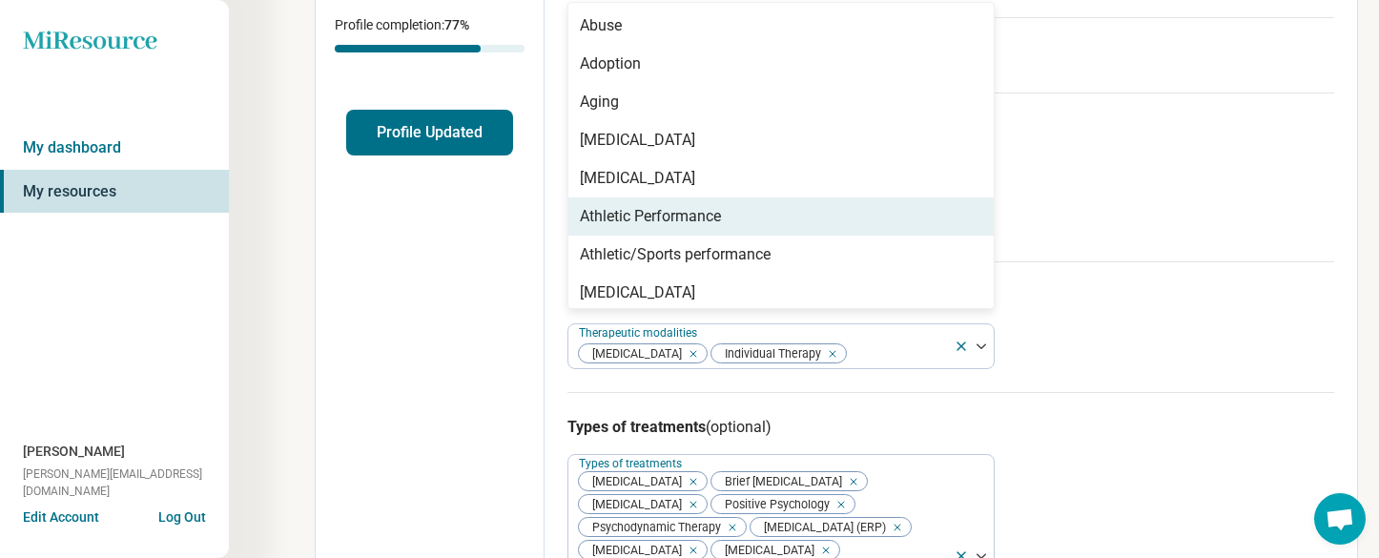
scroll to position [434, 0]
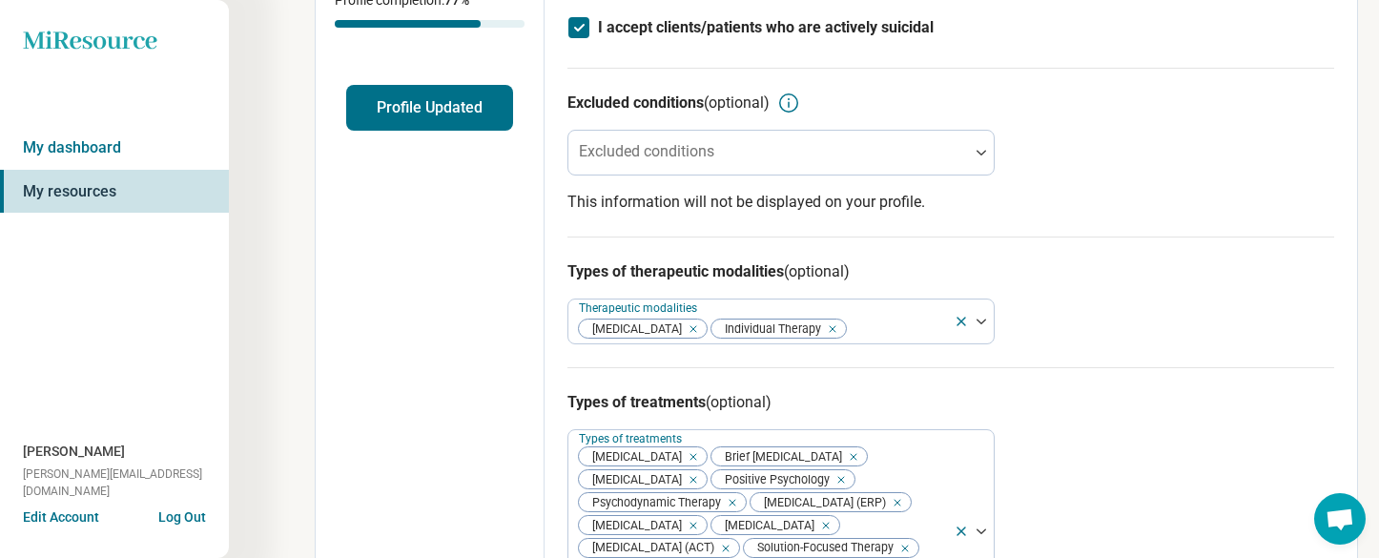
click at [464, 446] on div "Edit profile General Specialty Credentials Location Payment Schedule Profile co…" at bounding box center [430, 410] width 229 height 1503
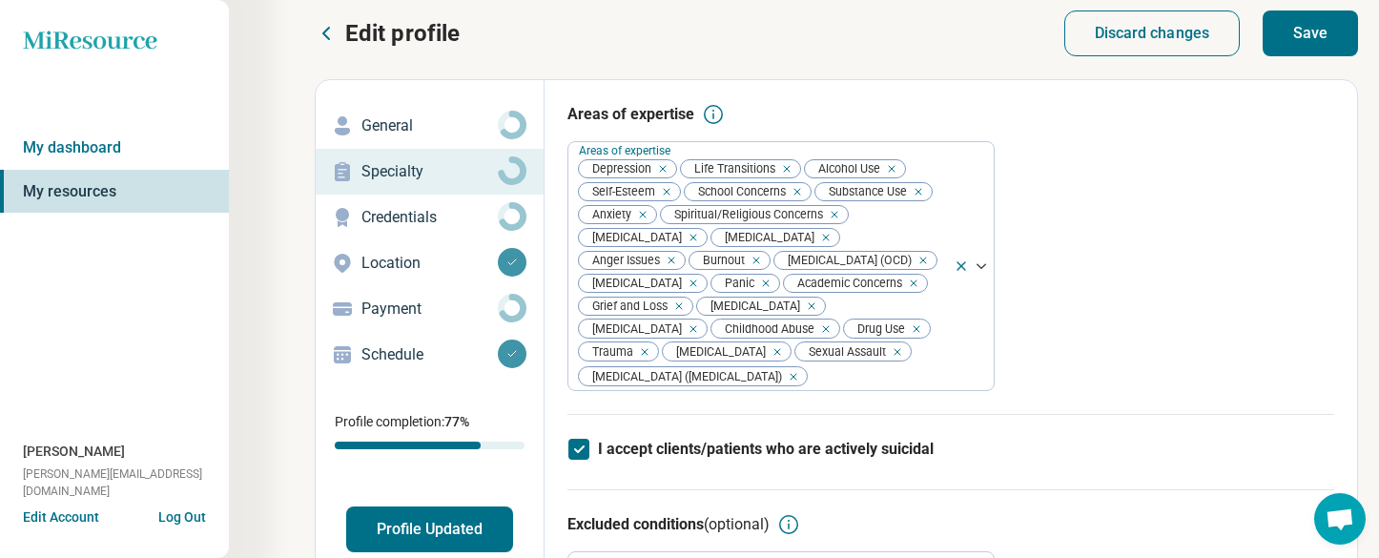
scroll to position [0, 0]
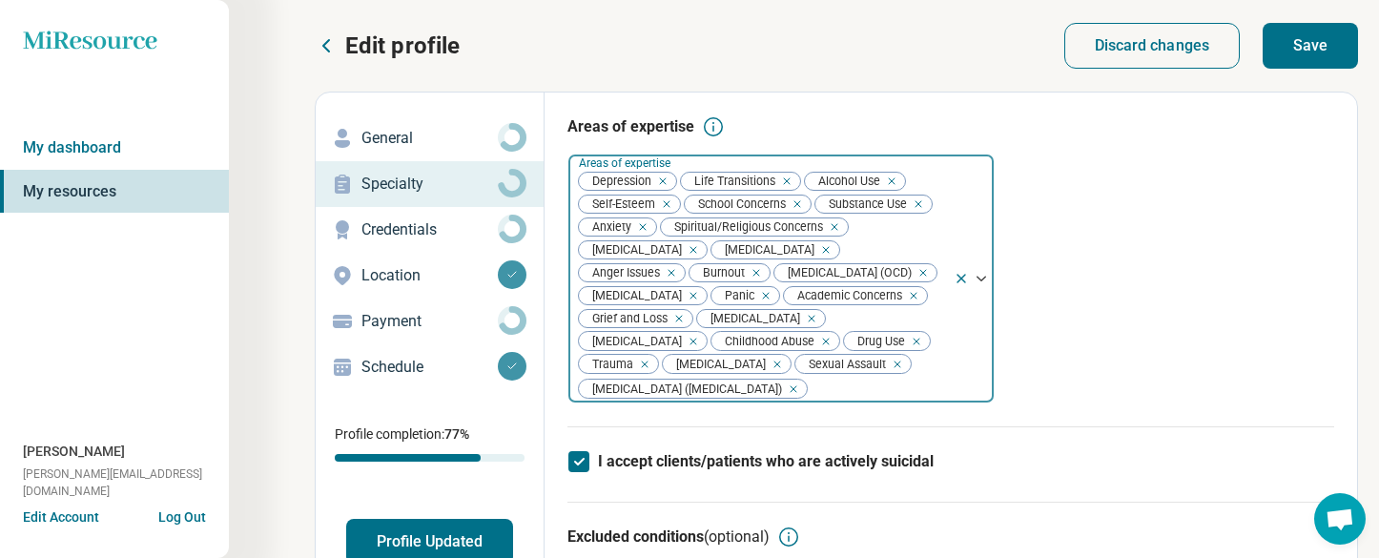
click at [896, 398] on div "[MEDICAL_DATA] Life Transitions Alcohol Use Self-Esteem School Concerns Substan…" at bounding box center [760, 279] width 385 height 248
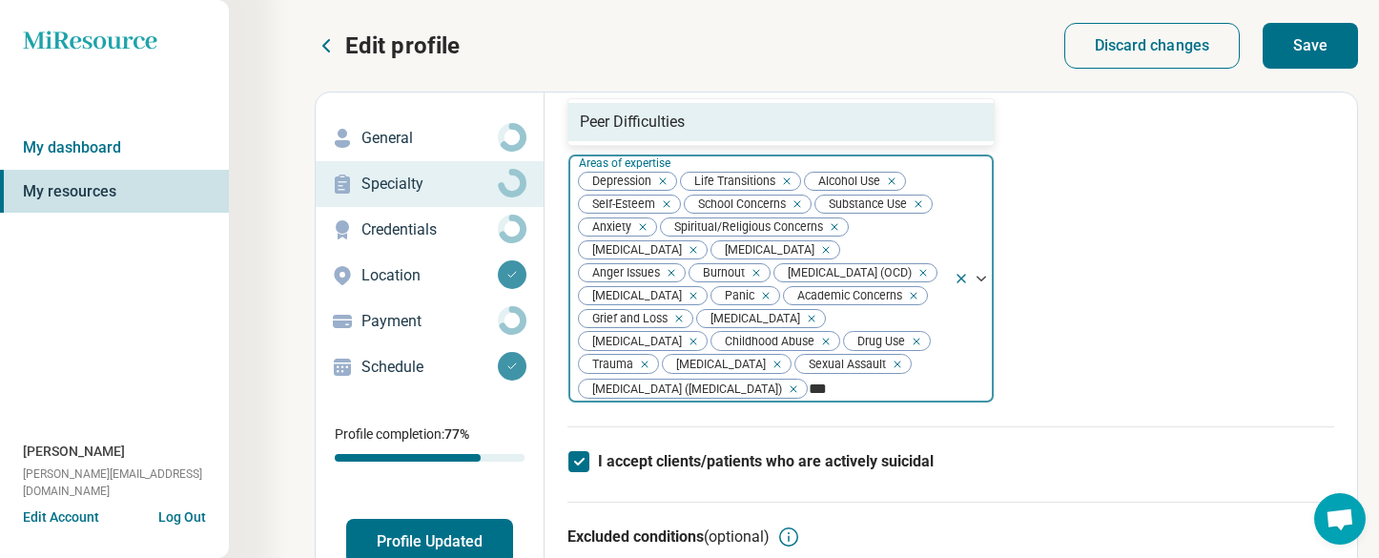
type input "****"
click at [749, 125] on div "Peer Difficulties" at bounding box center [780, 122] width 425 height 38
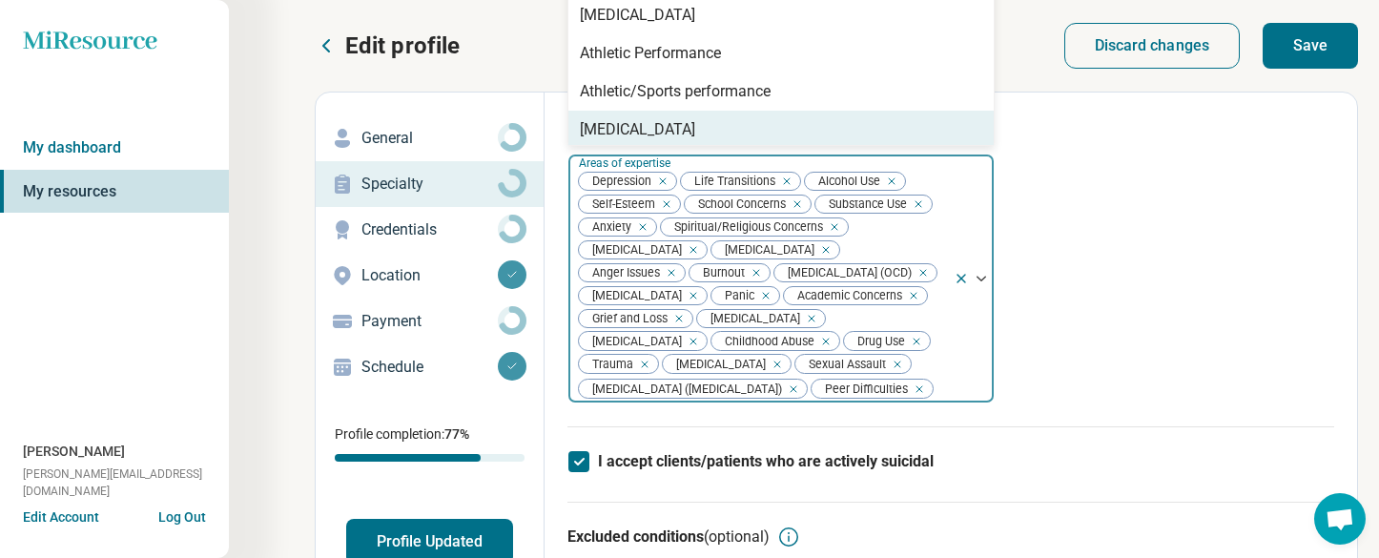
click at [1122, 374] on div "Areas of expertise option Peer Difficulties, selected. [MEDICAL_DATA], 8 of 74.…" at bounding box center [951, 270] width 767 height 311
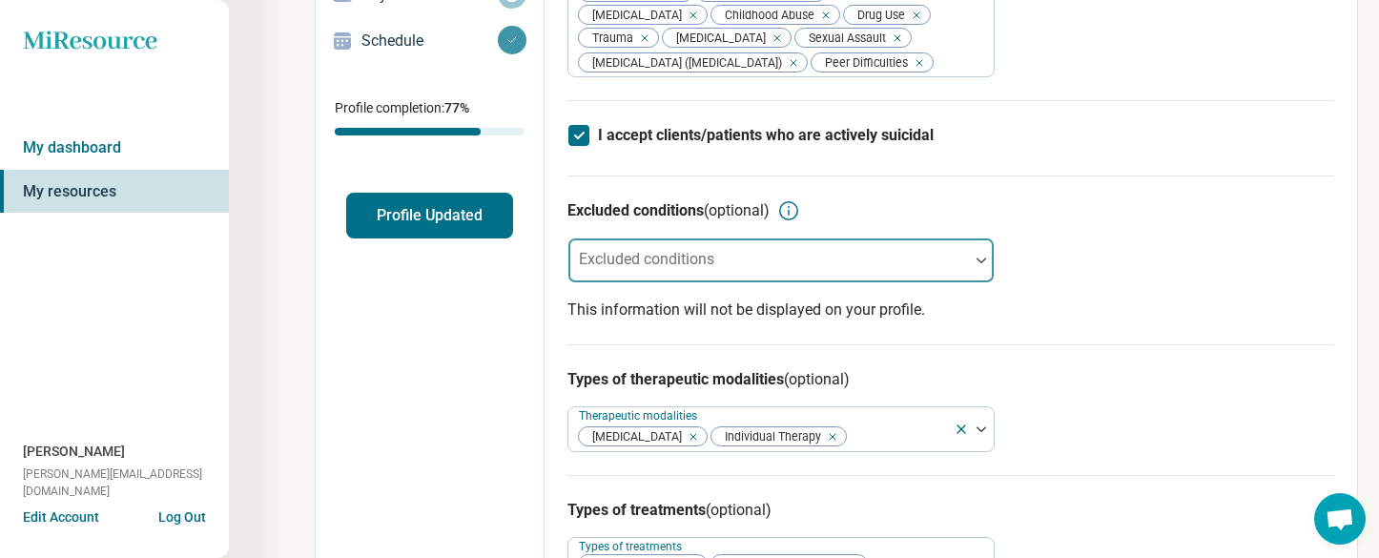
scroll to position [486, 0]
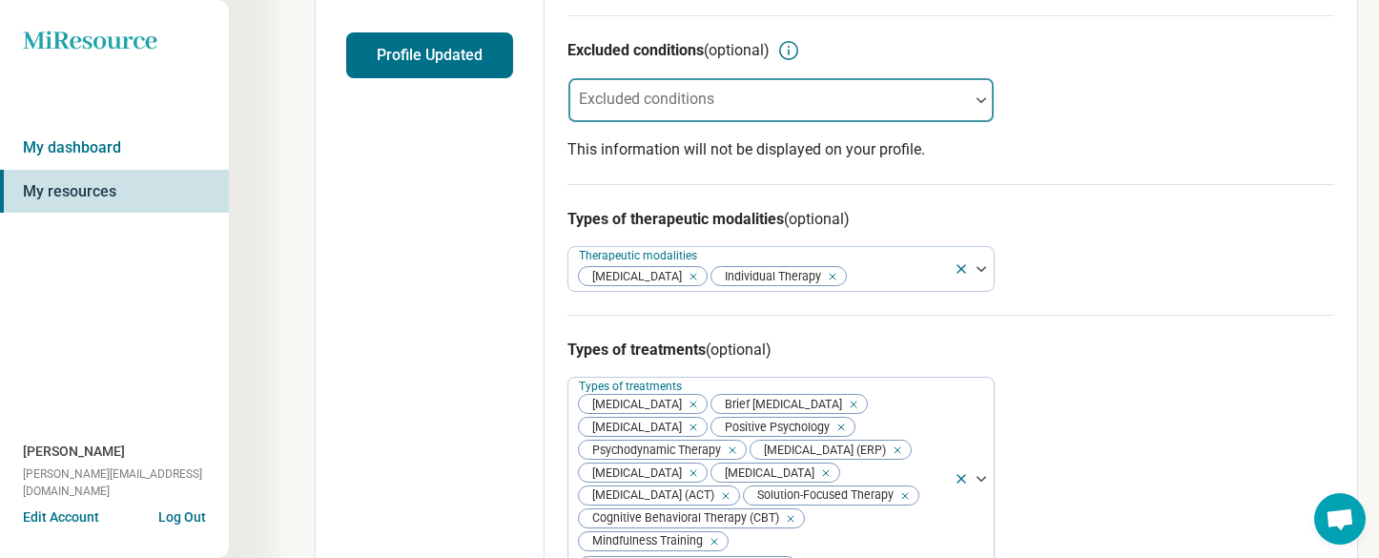
click at [789, 121] on div at bounding box center [768, 107] width 385 height 27
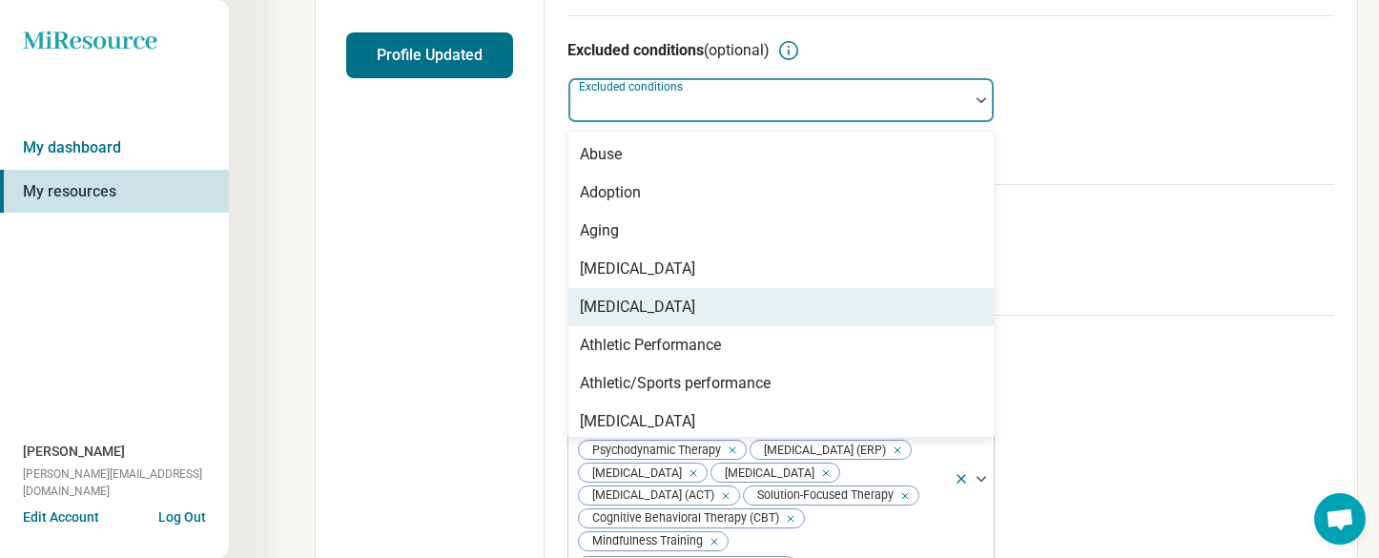
click at [759, 326] on div "[MEDICAL_DATA]" at bounding box center [780, 307] width 425 height 38
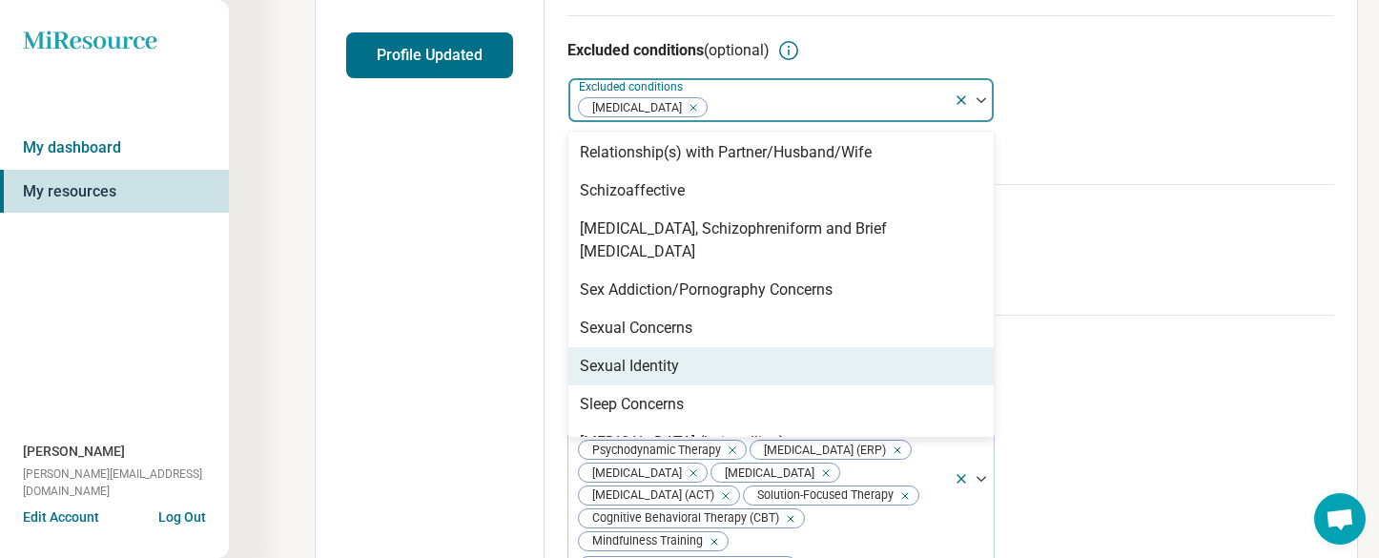
scroll to position [2487, 0]
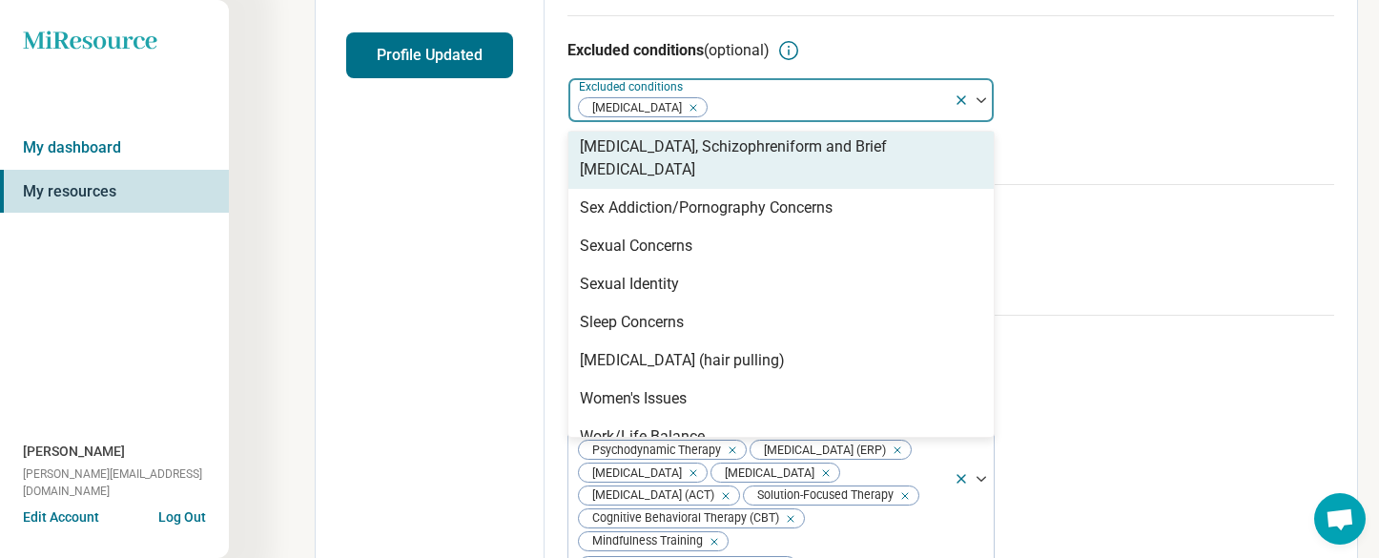
click at [750, 181] on div "[MEDICAL_DATA], Schizophreniform and Brief [MEDICAL_DATA]" at bounding box center [781, 158] width 403 height 46
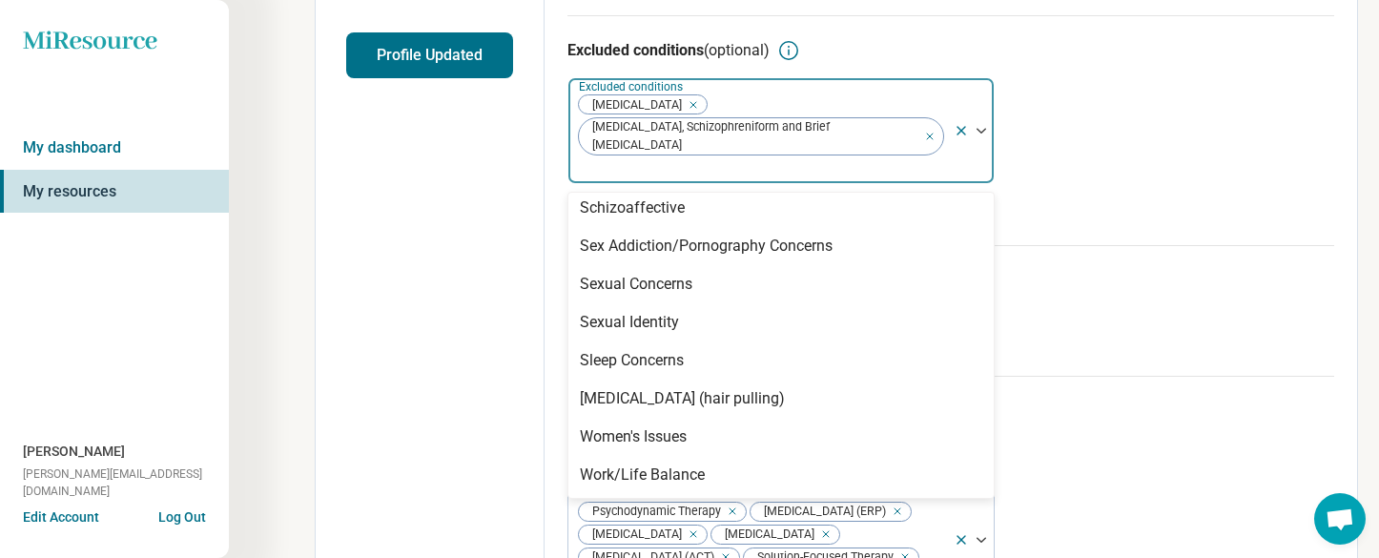
scroll to position [2449, 0]
click at [1141, 180] on div "Excluded conditions (optional) option [MEDICAL_DATA], Schizophreniform and Brie…" at bounding box center [951, 130] width 767 height 230
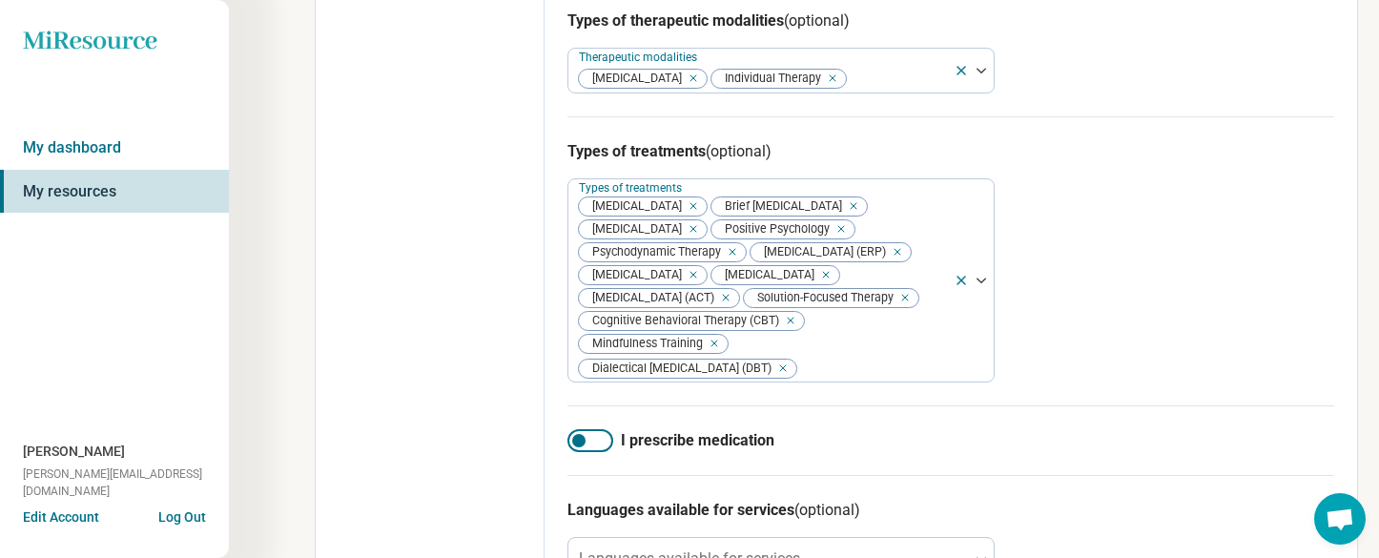
scroll to position [750, 0]
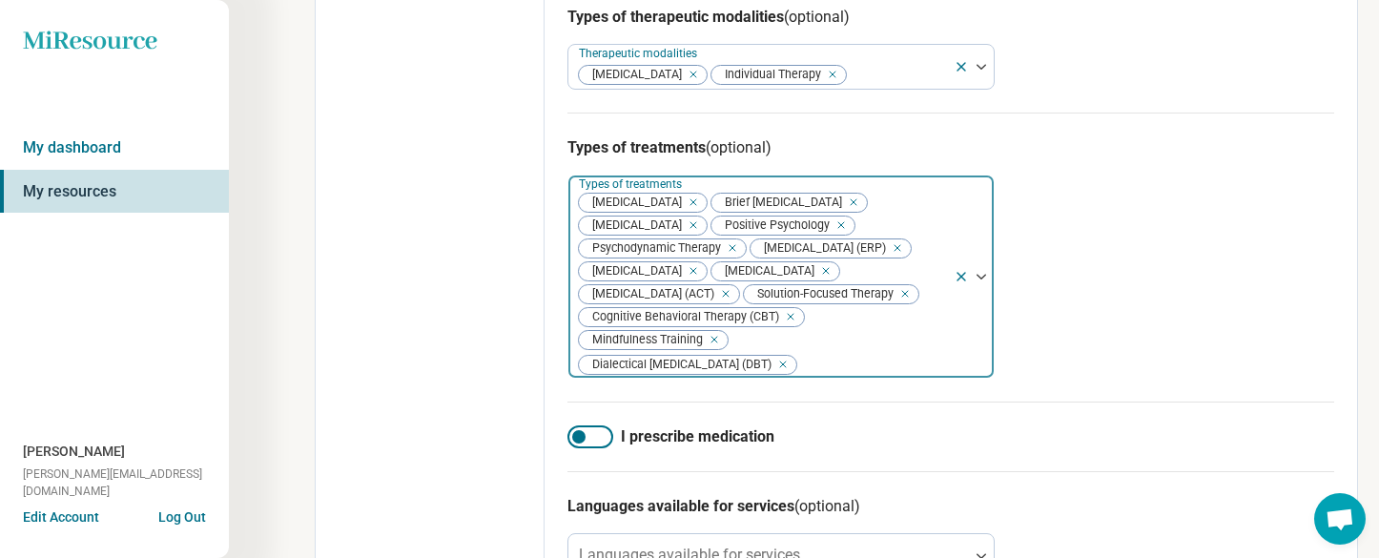
click at [874, 378] on div "[MEDICAL_DATA] Brief [MEDICAL_DATA] [MEDICAL_DATA] Positive Psychology Psychody…" at bounding box center [760, 276] width 385 height 202
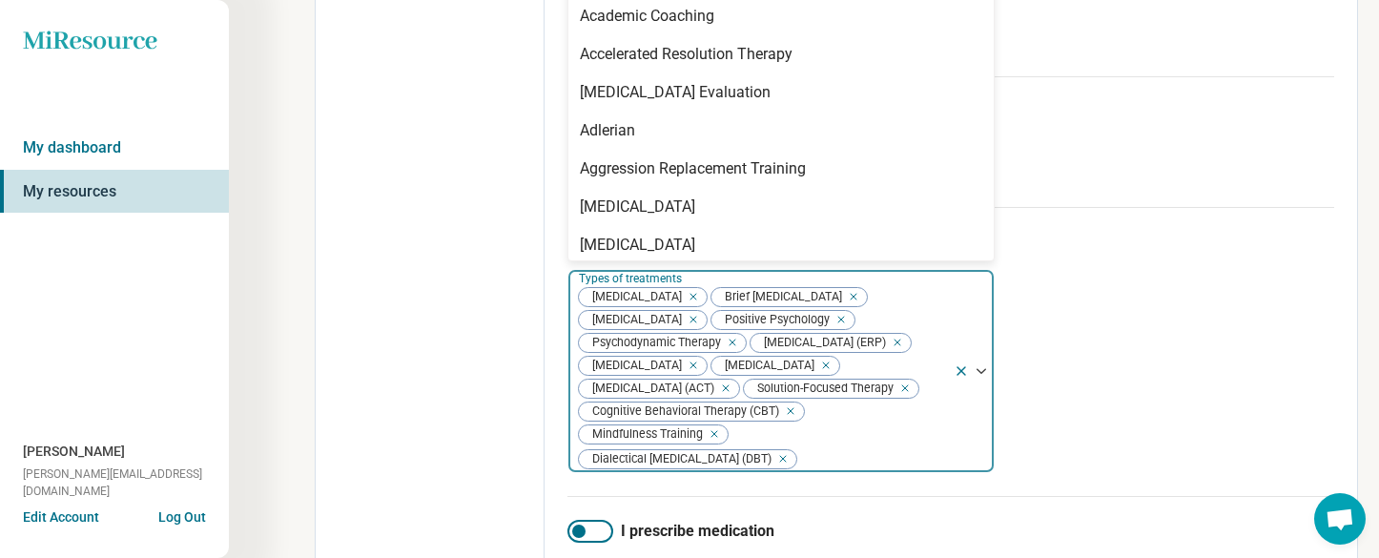
scroll to position [616, 0]
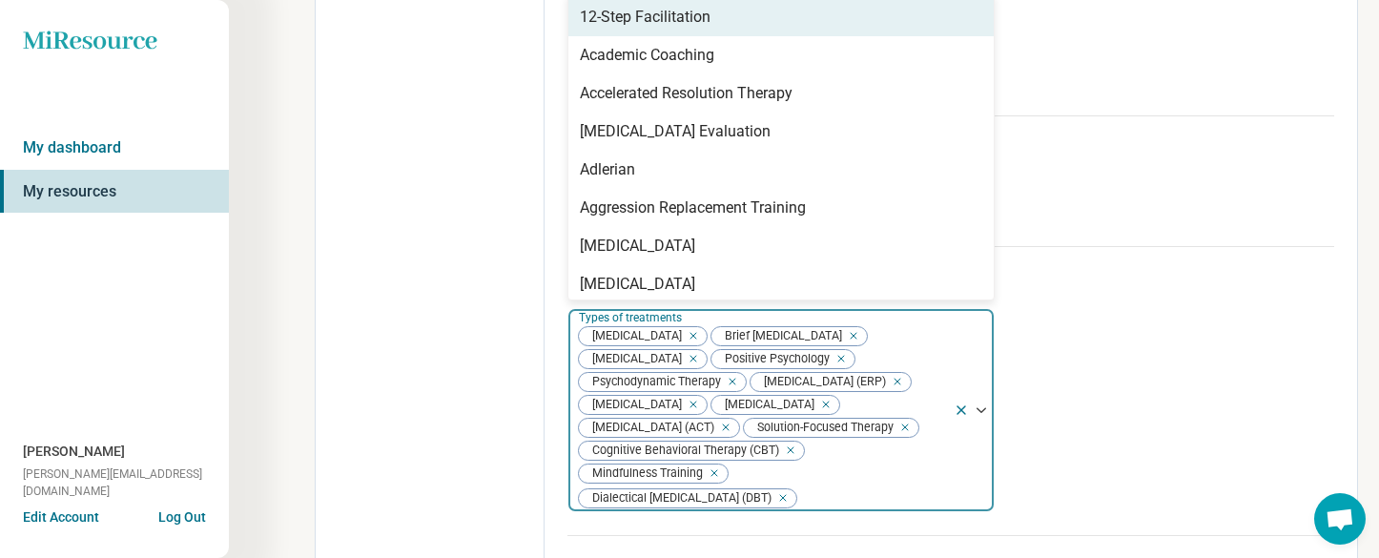
click at [835, 36] on div "12-Step Facilitation" at bounding box center [780, 17] width 425 height 38
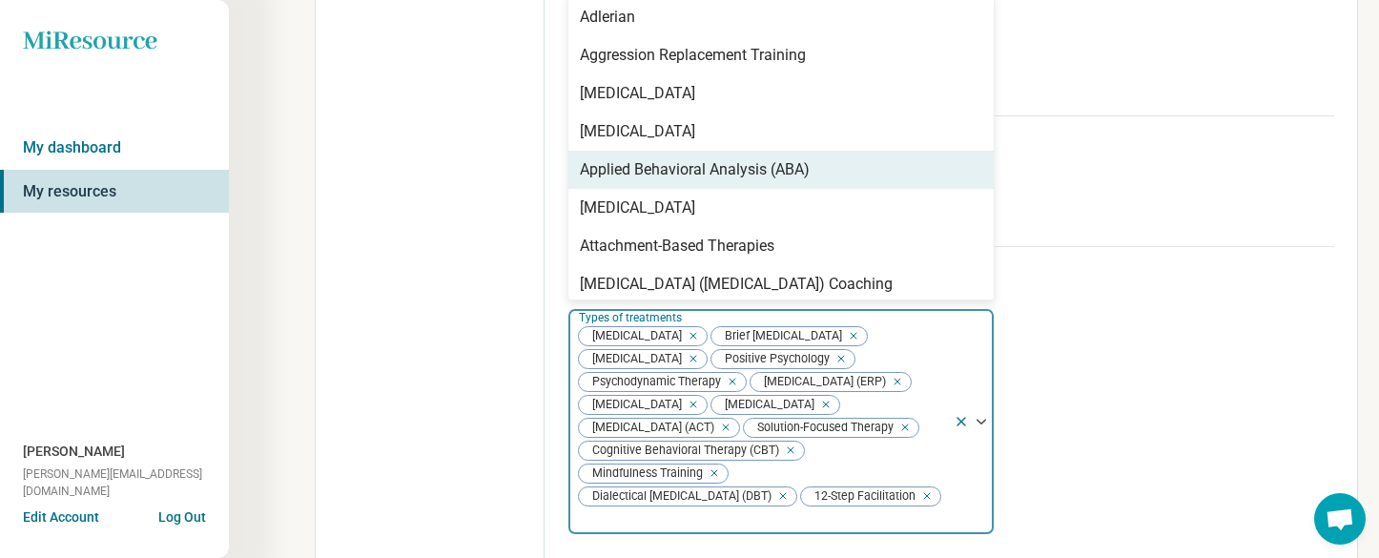
scroll to position [200, 0]
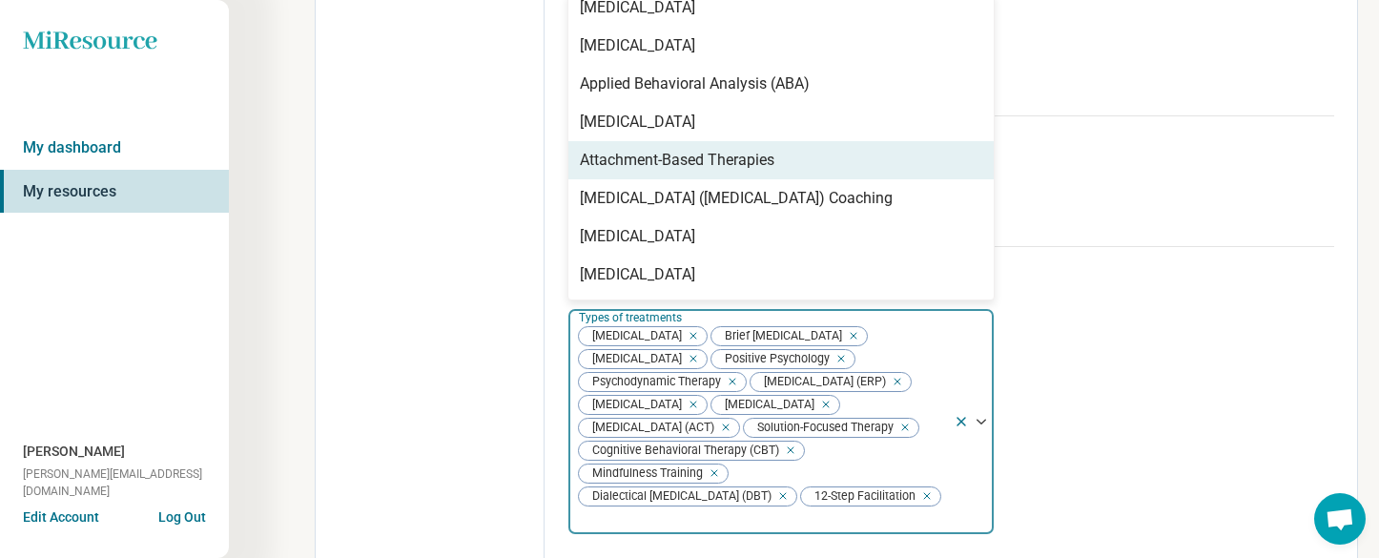
click at [814, 179] on div "Attachment-Based Therapies" at bounding box center [780, 160] width 425 height 38
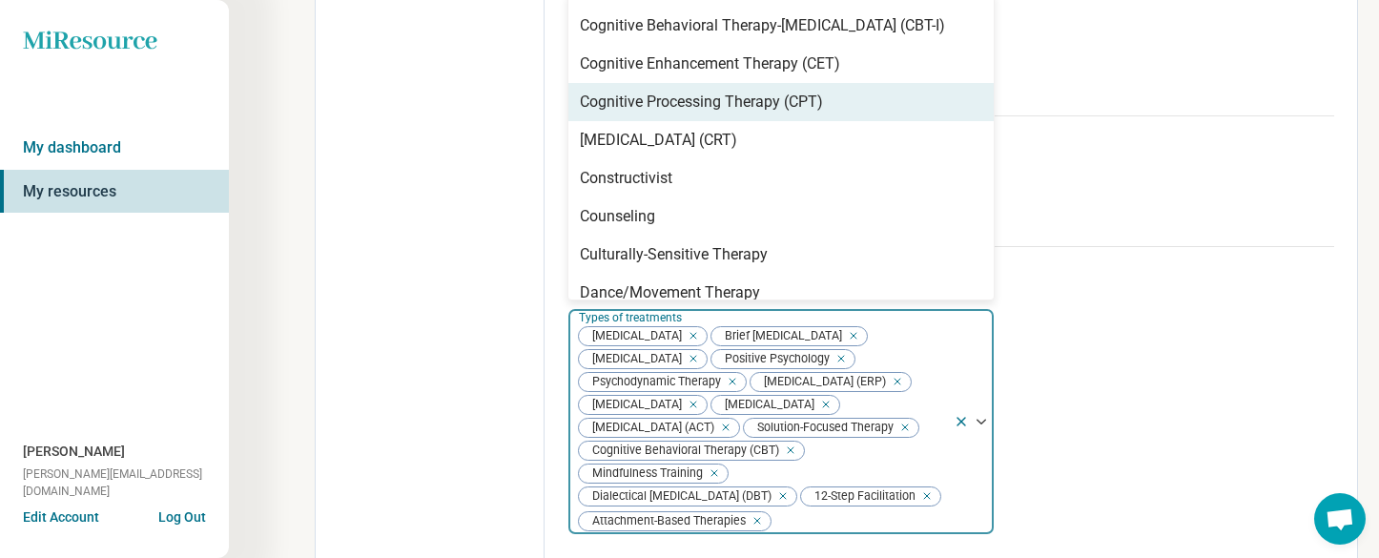
scroll to position [641, 0]
click at [838, 120] on div "Cognitive Processing Therapy (CPT)" at bounding box center [780, 101] width 425 height 38
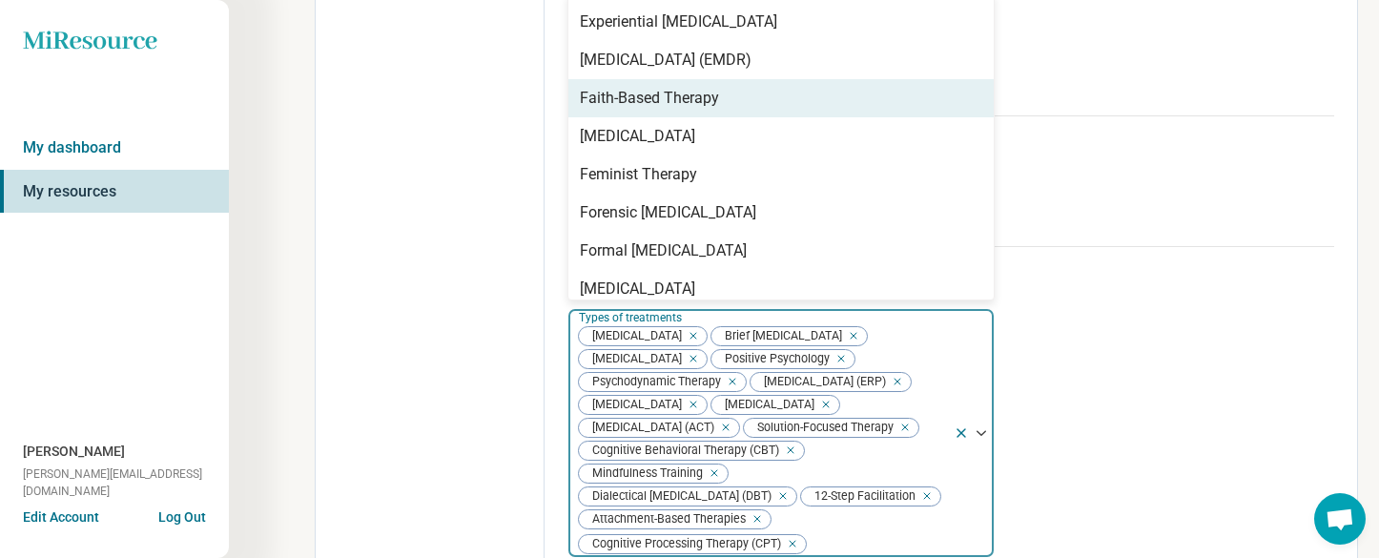
scroll to position [1147, 0]
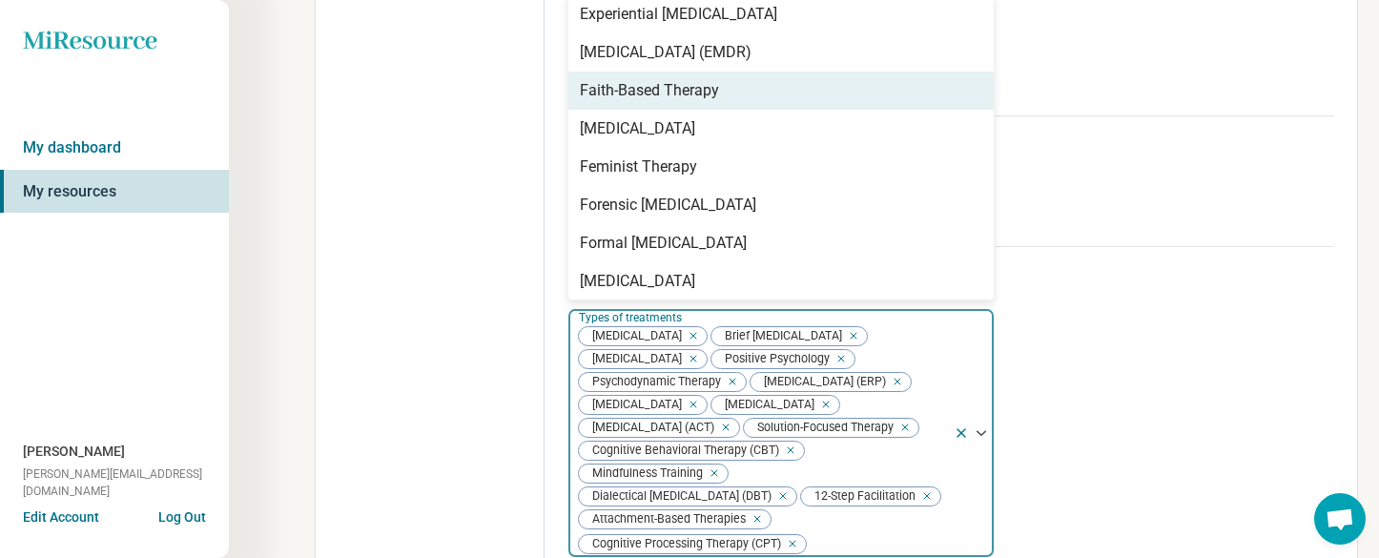
click at [773, 107] on div "Faith-Based Therapy" at bounding box center [780, 91] width 425 height 38
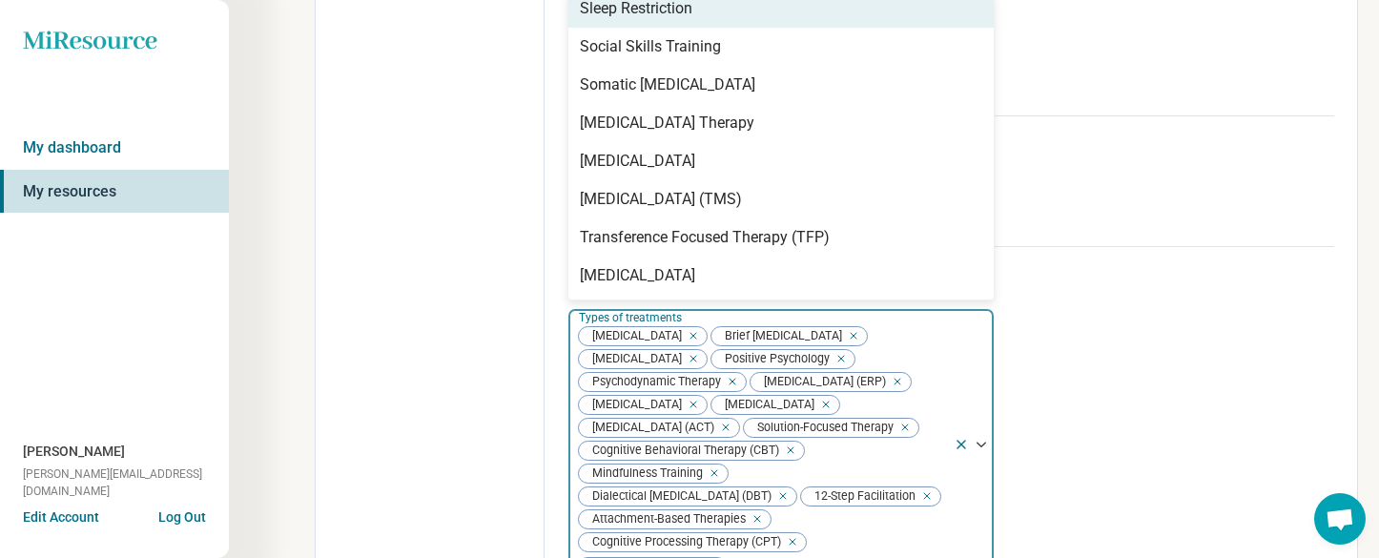
scroll to position [2983, 0]
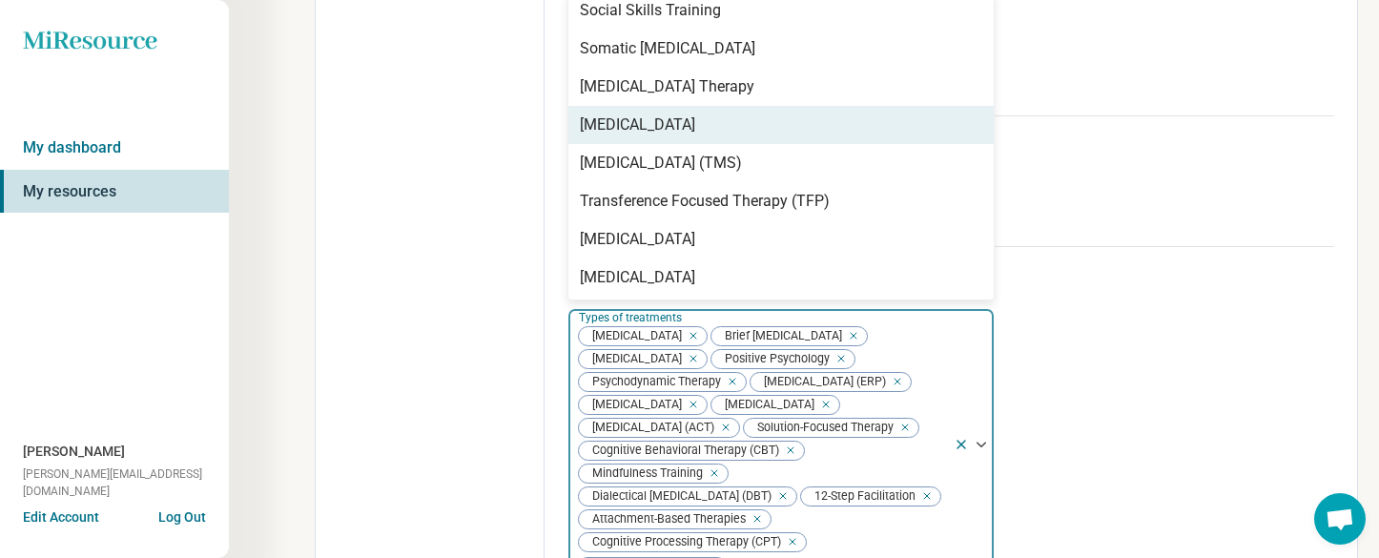
click at [789, 144] on div "[MEDICAL_DATA]" at bounding box center [780, 125] width 425 height 38
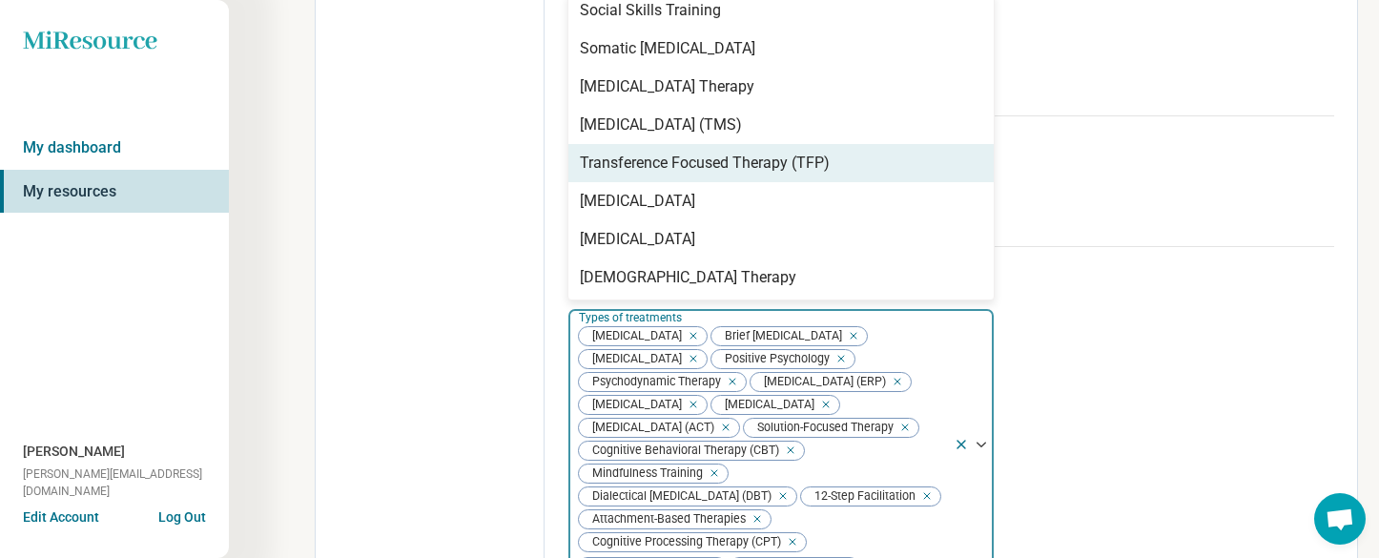
scroll to position [2983, 0]
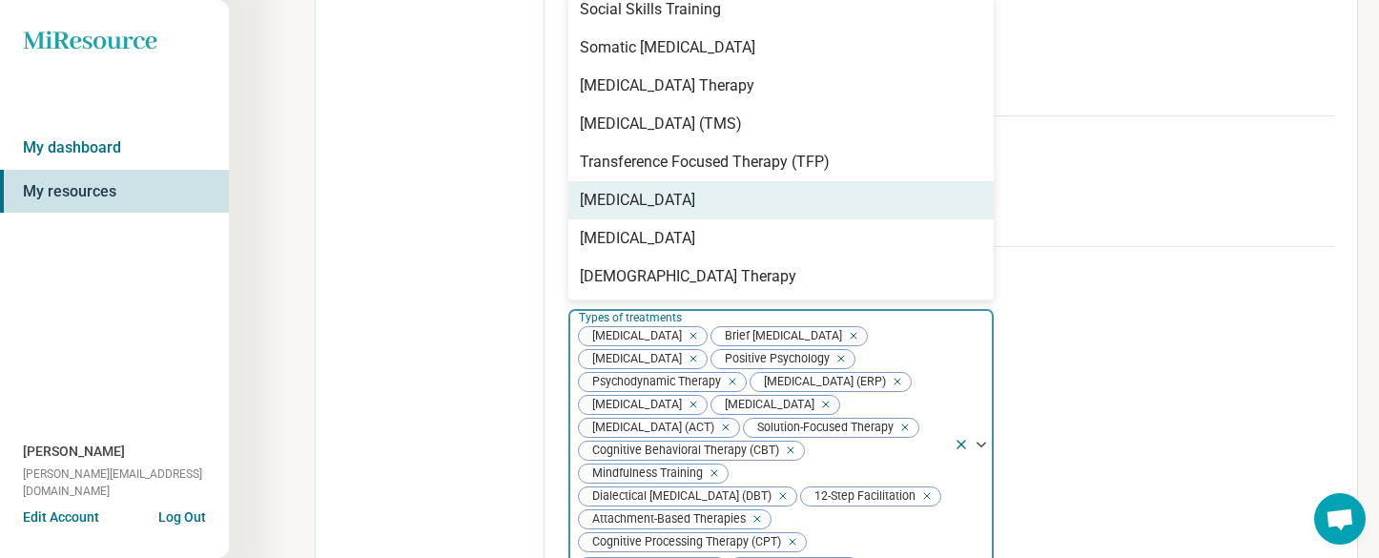
click at [833, 199] on div "[MEDICAL_DATA]" at bounding box center [780, 200] width 425 height 38
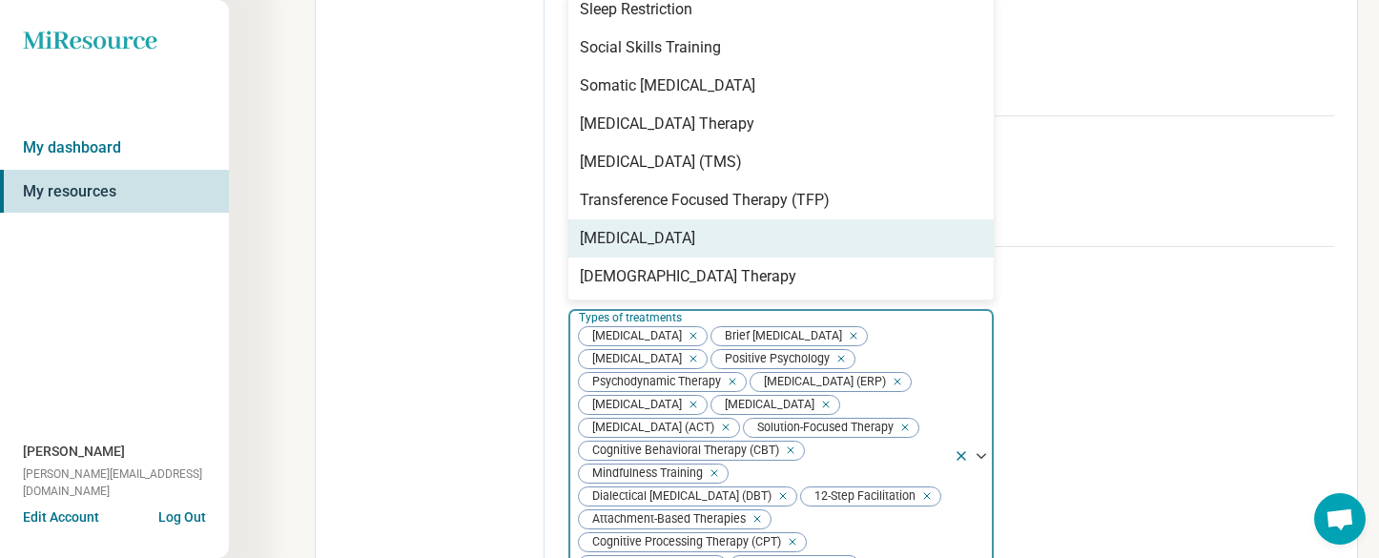
click at [1061, 335] on div "Types of treatments (optional) option [MEDICAL_DATA], selected. [MEDICAL_DATA],…" at bounding box center [951, 436] width 767 height 381
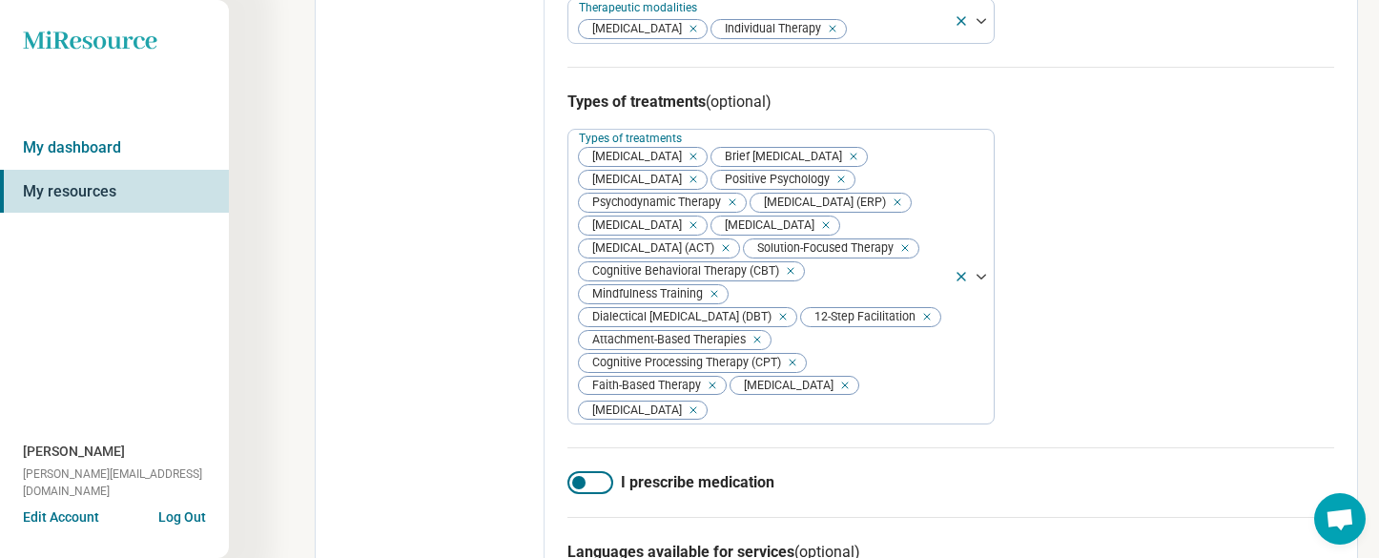
scroll to position [796, 0]
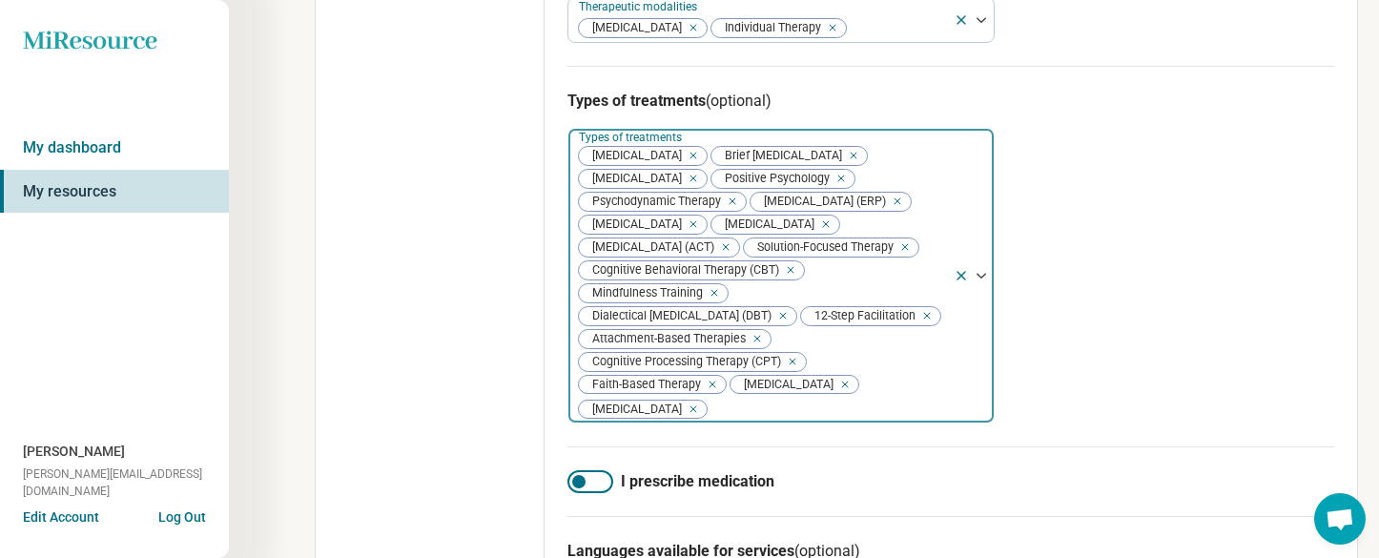
click at [842, 162] on icon "Remove [object Object]" at bounding box center [848, 155] width 13 height 13
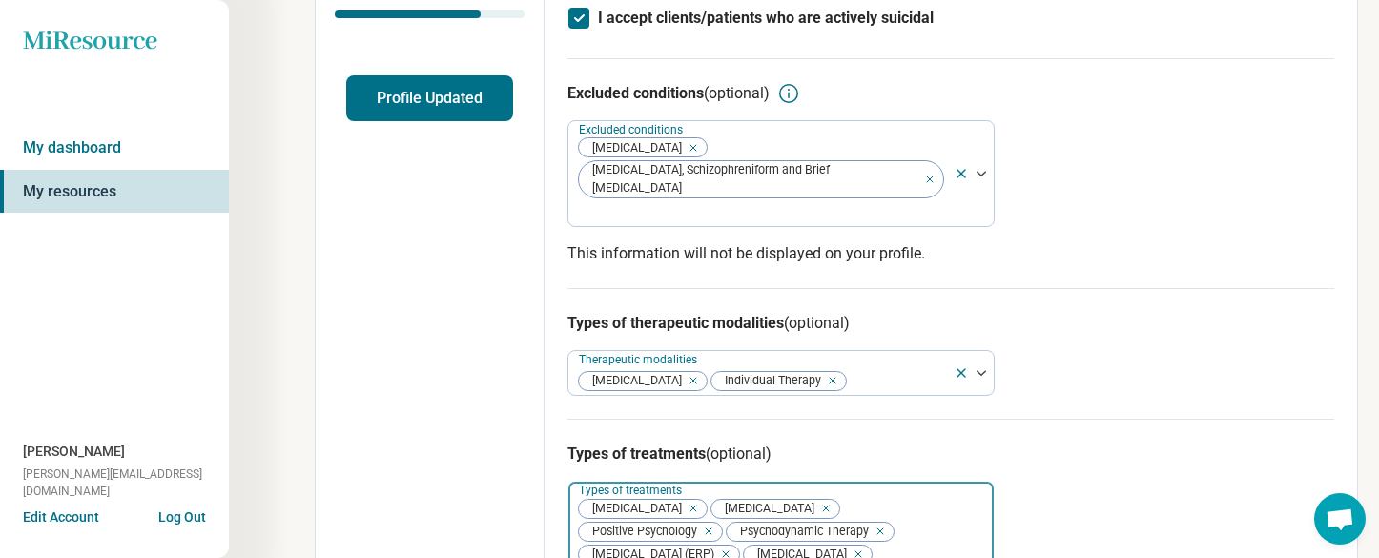
scroll to position [0, 0]
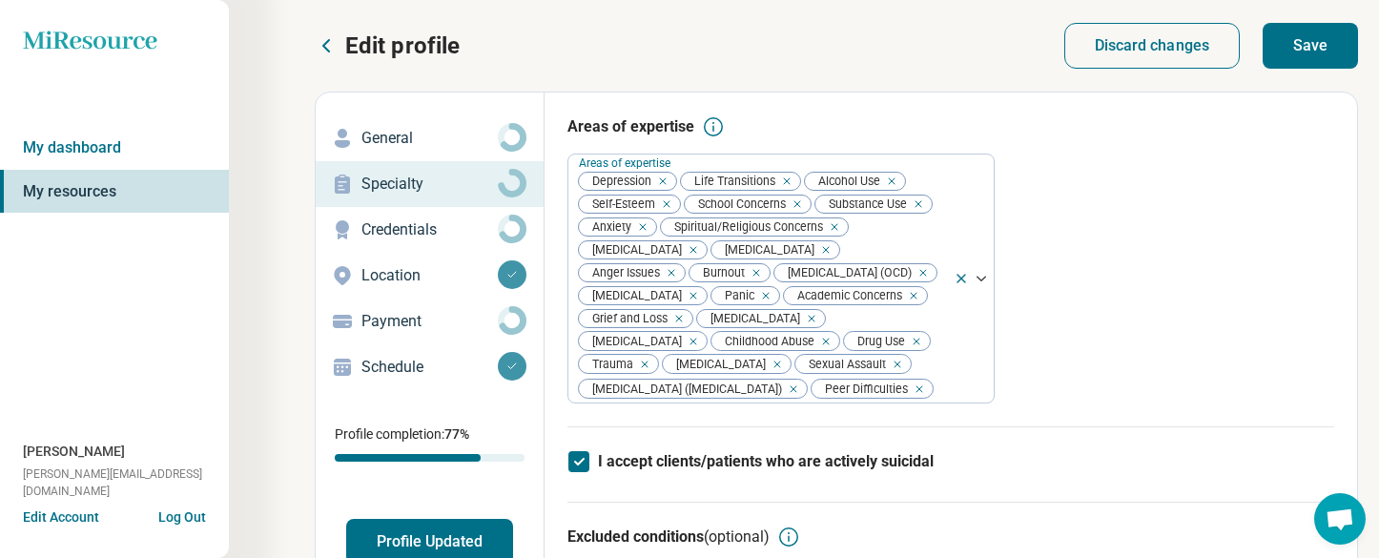
click at [1308, 55] on button "Save" at bounding box center [1310, 46] width 95 height 46
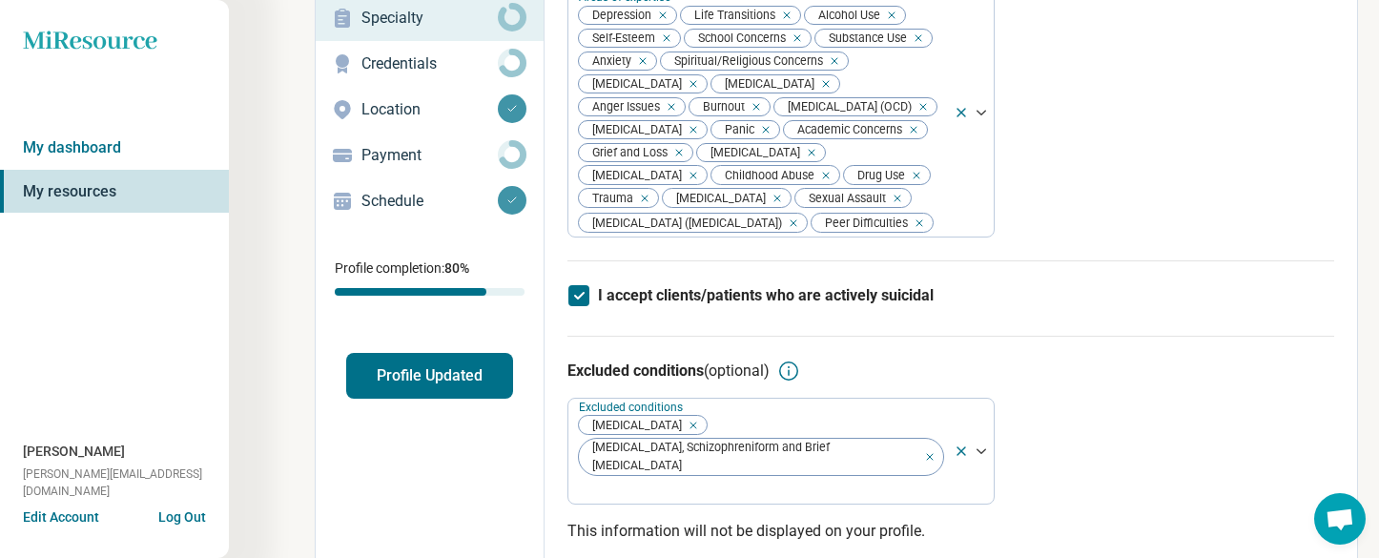
scroll to position [170, 0]
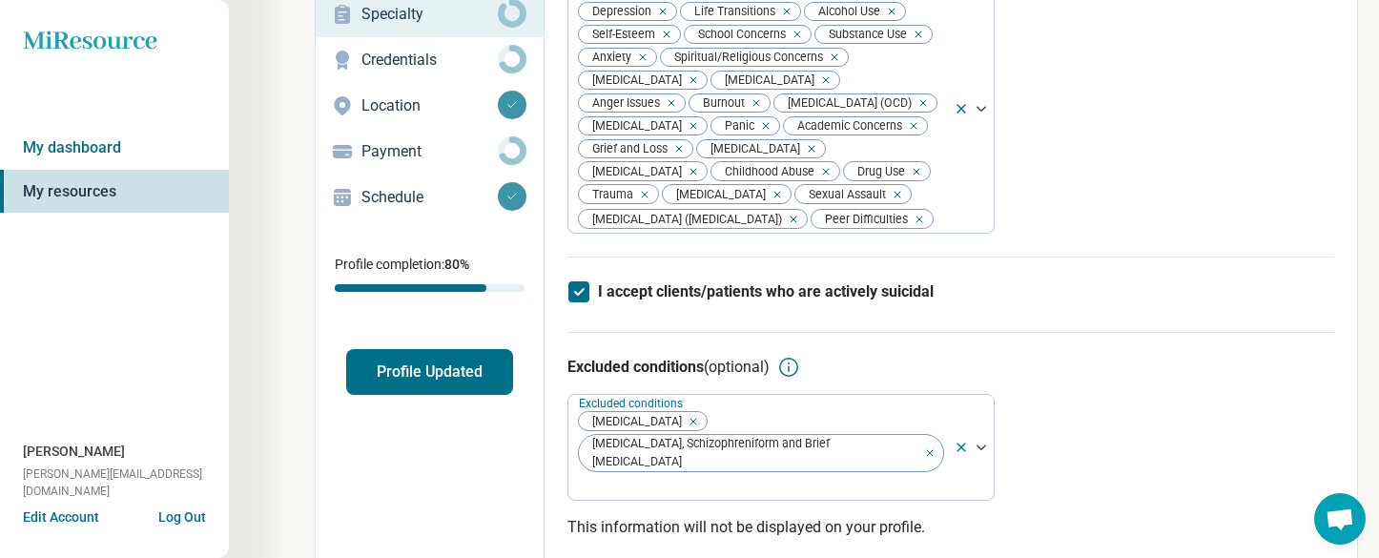
click at [475, 365] on button "Profile Updated" at bounding box center [429, 372] width 167 height 46
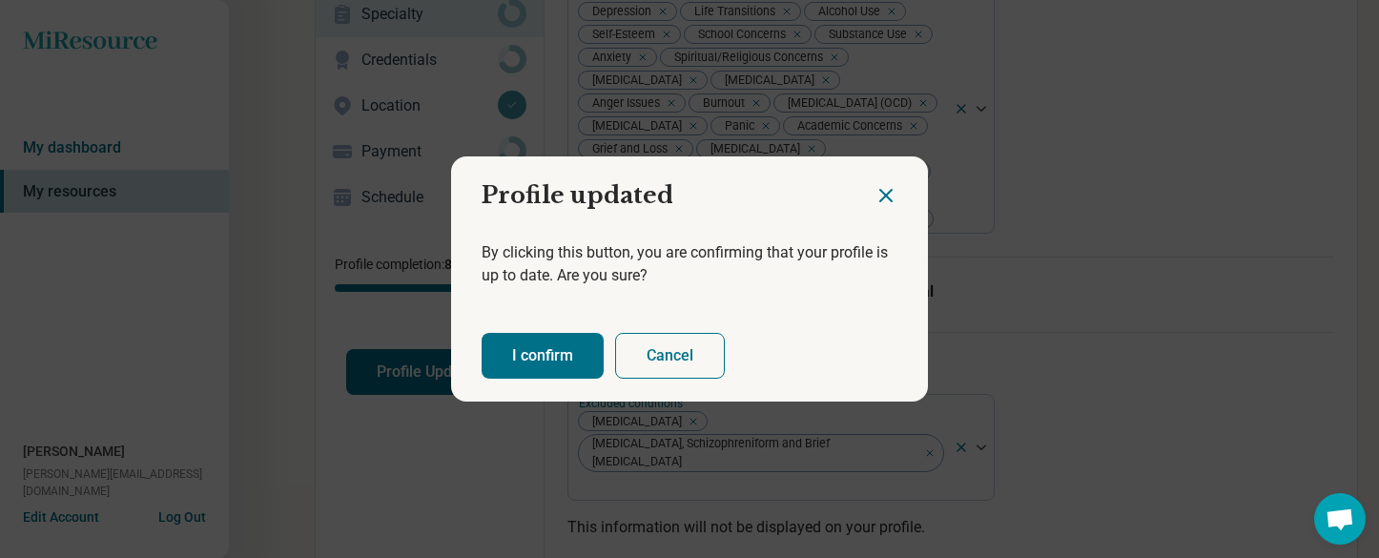
click at [524, 340] on button "I confirm" at bounding box center [543, 356] width 122 height 46
